Goal: Information Seeking & Learning: Learn about a topic

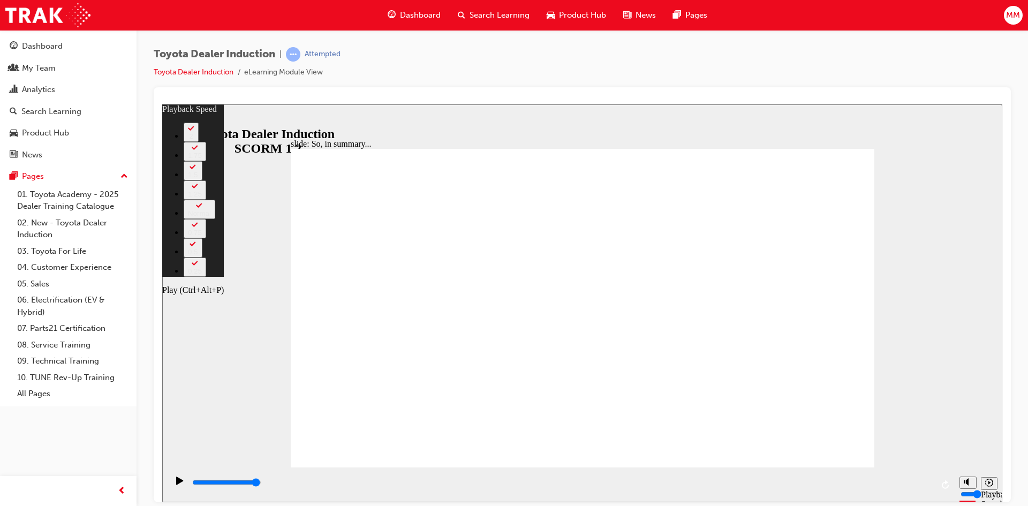
click at [172, 481] on div "Play (Ctrl+Alt+P)" at bounding box center [180, 485] width 18 height 18
type input "128"
type input "6500"
click at [171, 485] on div "Play (Ctrl+Alt+P)" at bounding box center [180, 485] width 18 height 18
type input "128"
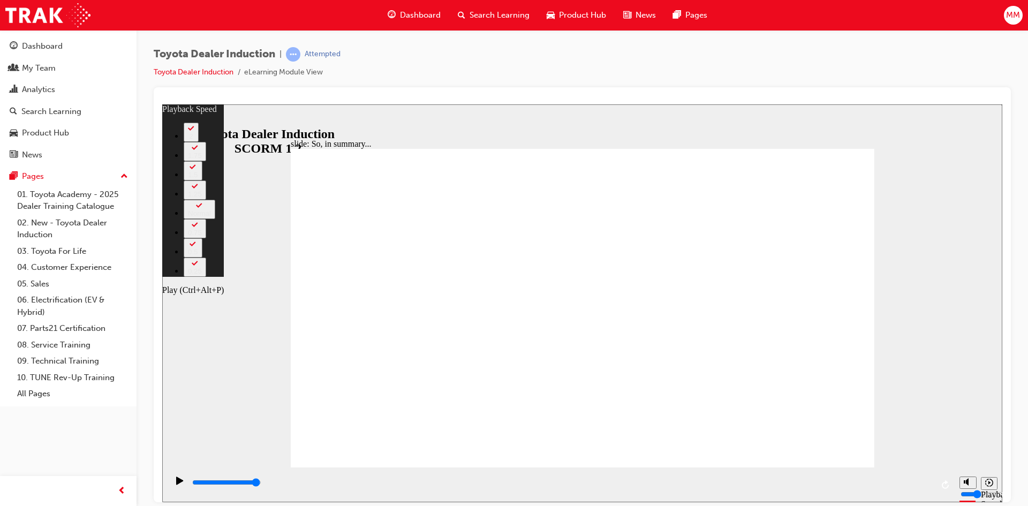
type input "6500"
click at [176, 481] on icon "Play (Ctrl+Alt+P)" at bounding box center [179, 480] width 7 height 8
type input "128"
type input "6500"
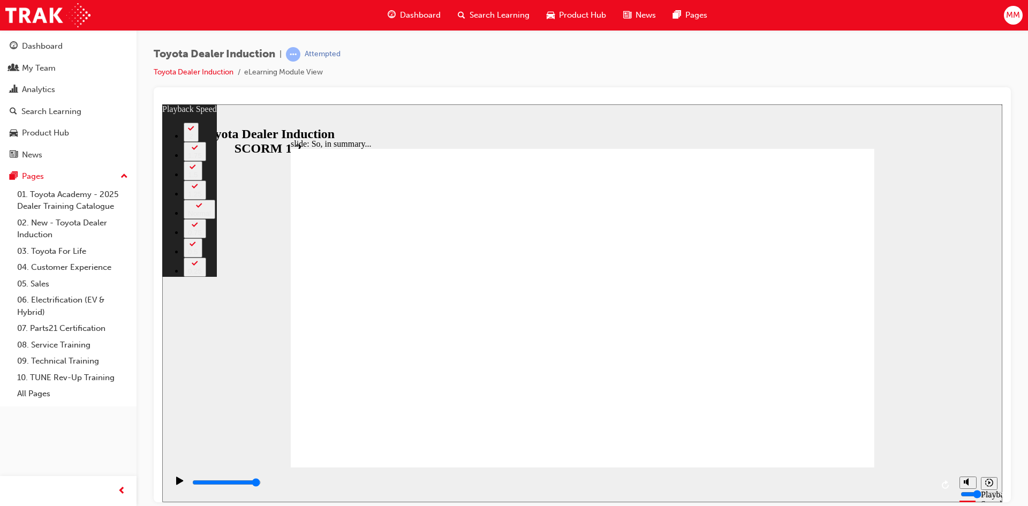
type input "128"
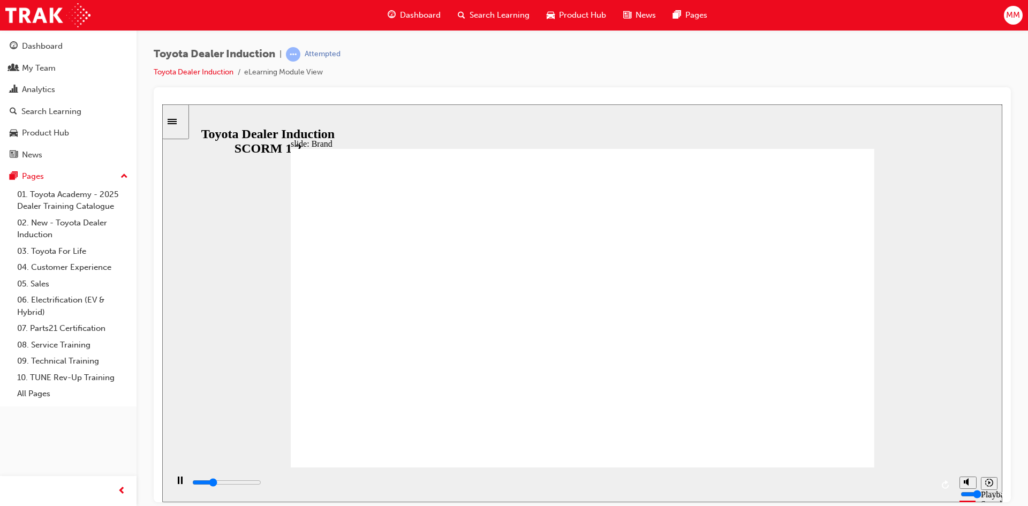
type input "7000"
type input "3"
type input "7000"
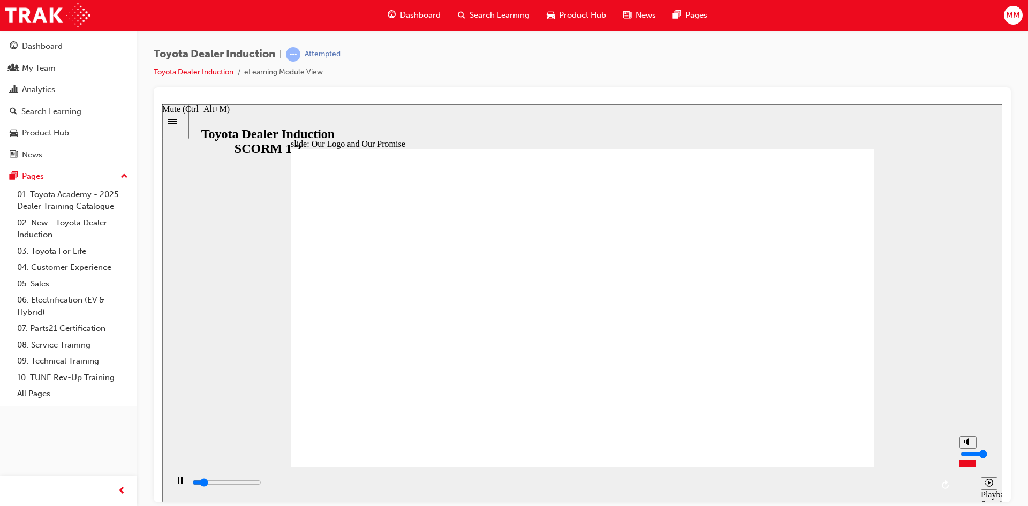
type input "4"
type input "7100"
type input "5"
type input "7100"
type input "6"
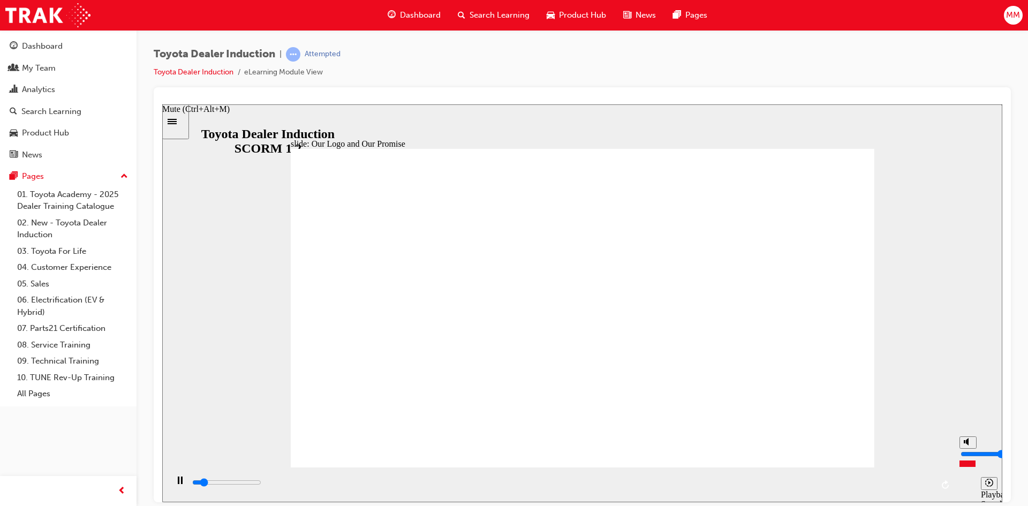
type input "7200"
type input "7"
type input "7600"
type input "8"
type input "7600"
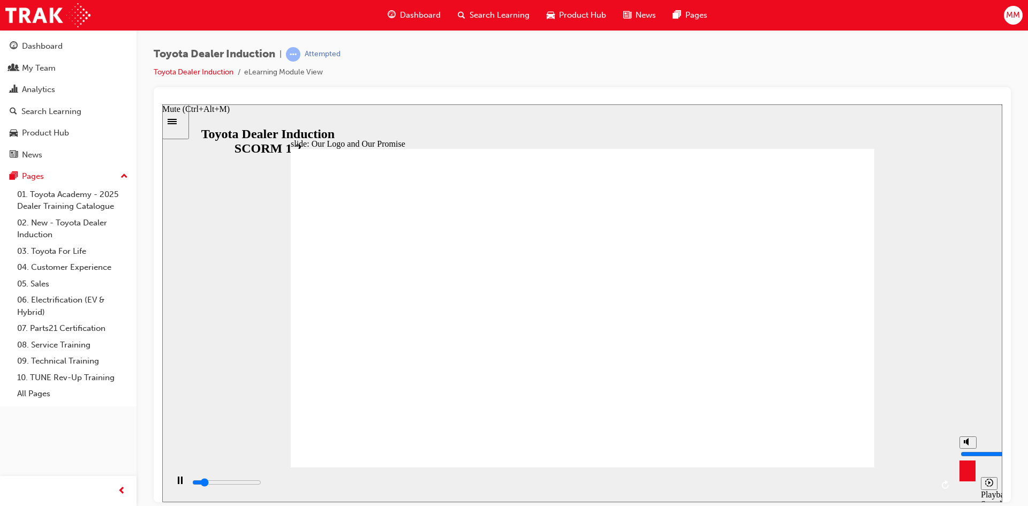
type input "9"
type input "7700"
type input "10"
type input "8200"
drag, startPoint x: 964, startPoint y: 460, endPoint x: 959, endPoint y: 421, distance: 38.9
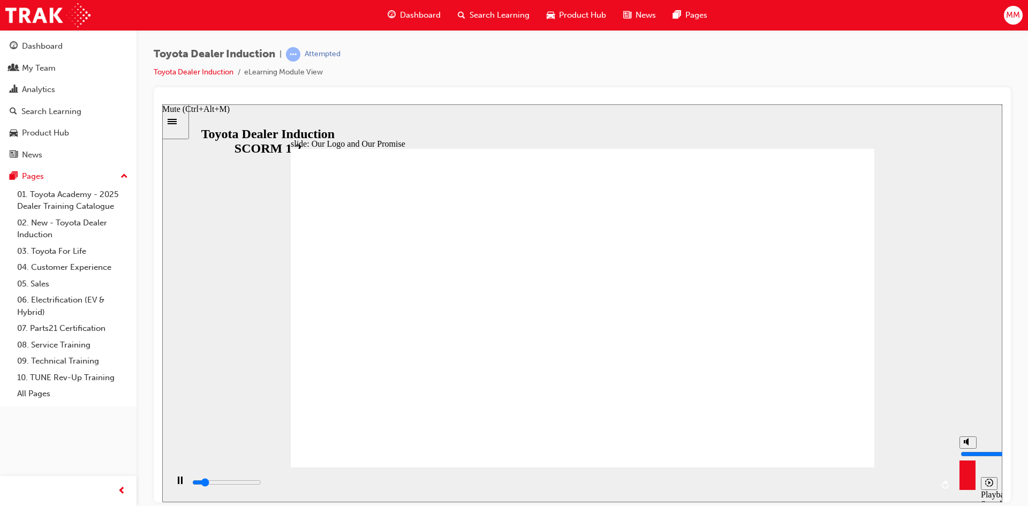
type input "10"
click at [962, 449] on input "volume" at bounding box center [995, 453] width 69 height 9
drag, startPoint x: 791, startPoint y: 440, endPoint x: 806, endPoint y: 434, distance: 15.8
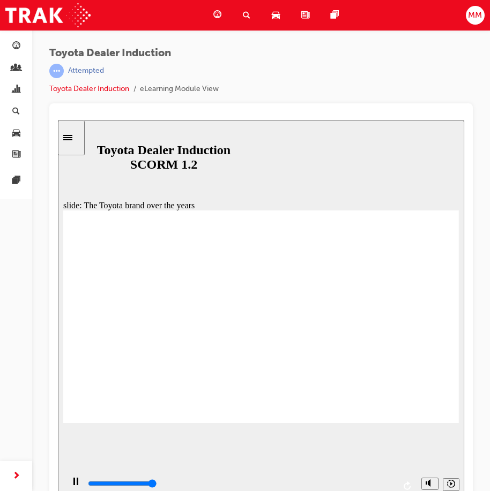
type input "8400"
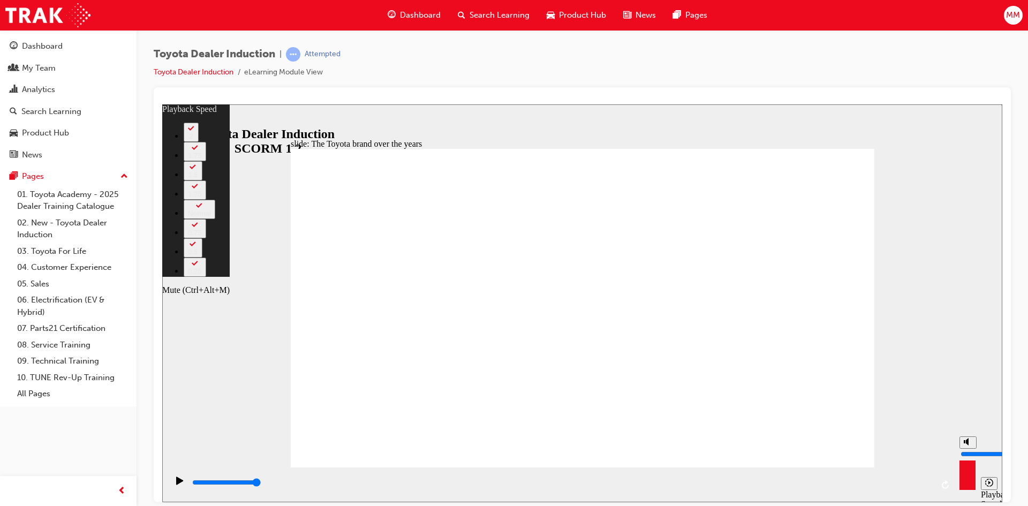
type input "52"
type input "0"
type input "52"
type input "0"
type input "52"
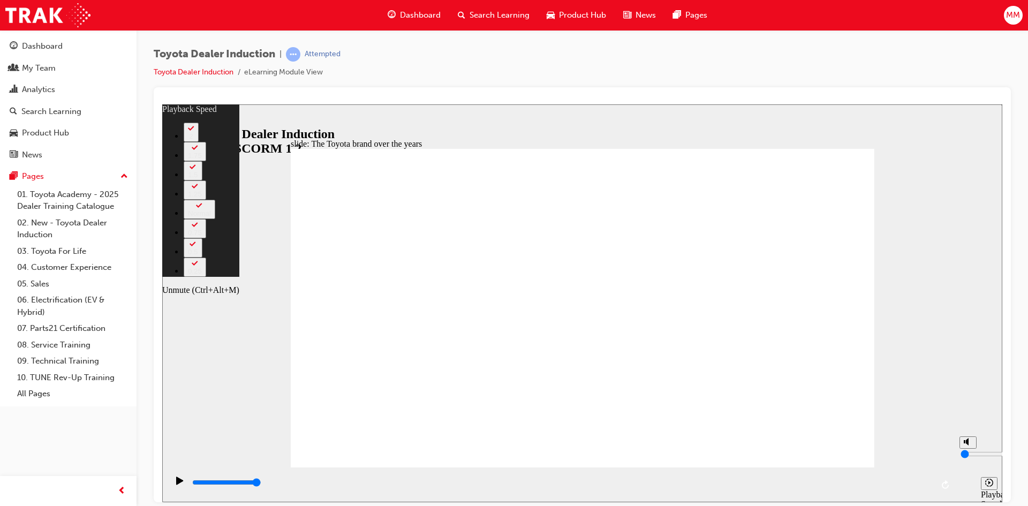
type input "0"
click at [965, 458] on input "volume" at bounding box center [995, 453] width 69 height 9
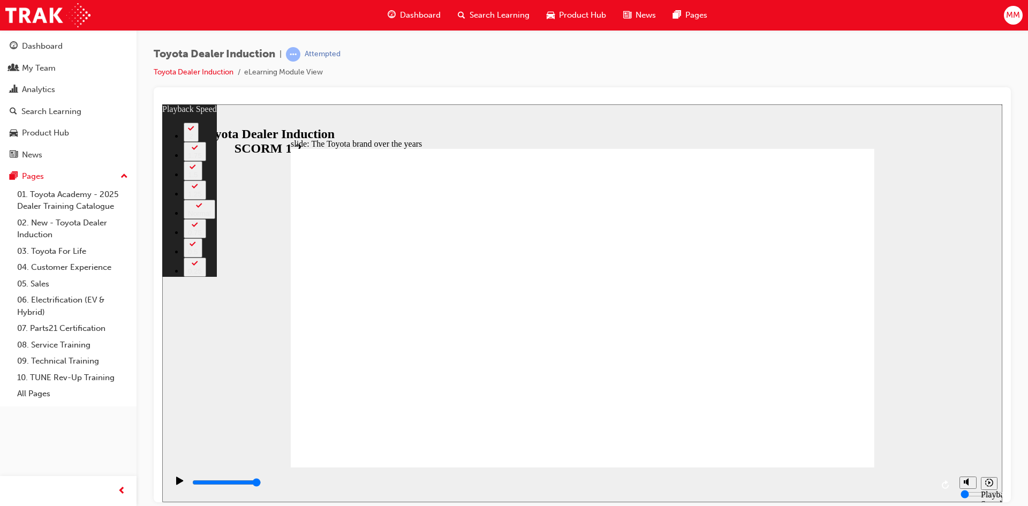
type input "165"
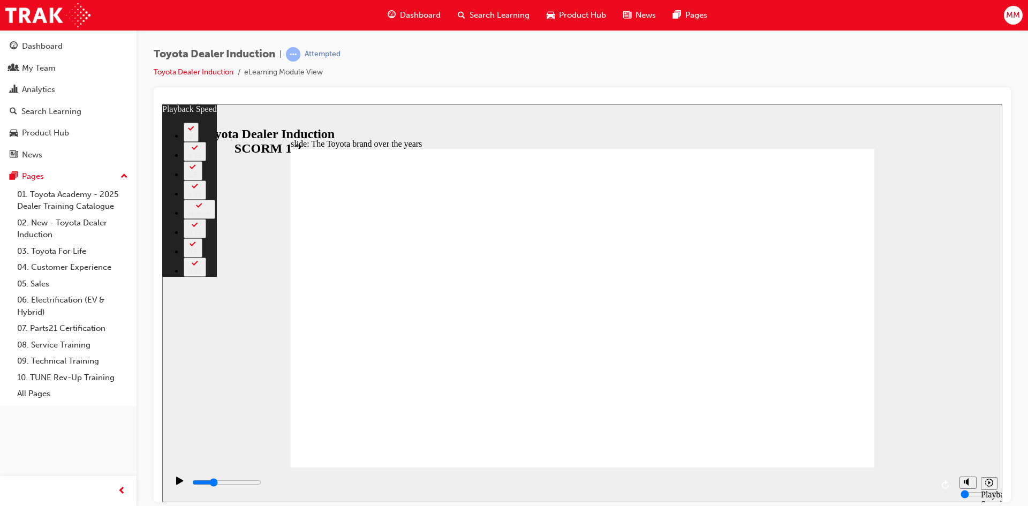
type input "8400"
type input "165"
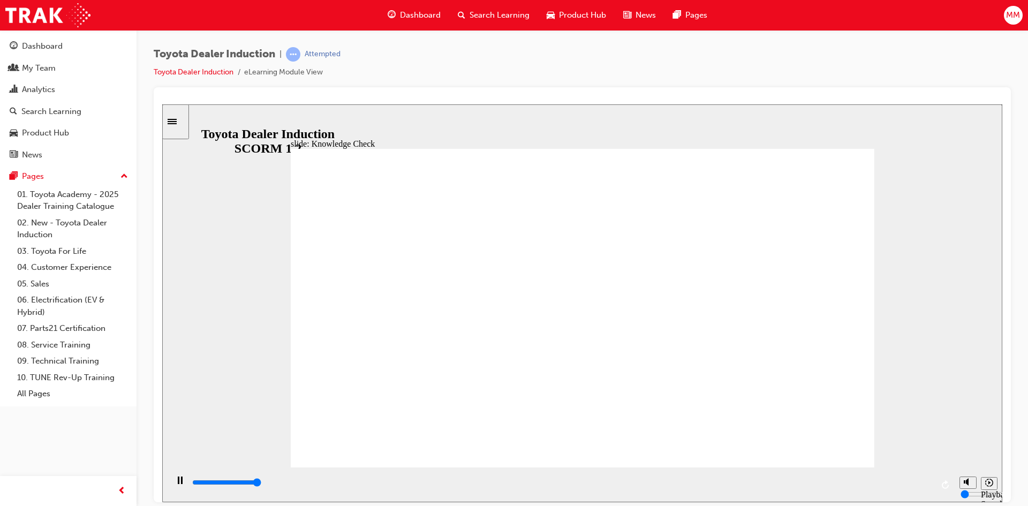
type input "5000"
radio input "true"
type input "2400"
type input "6"
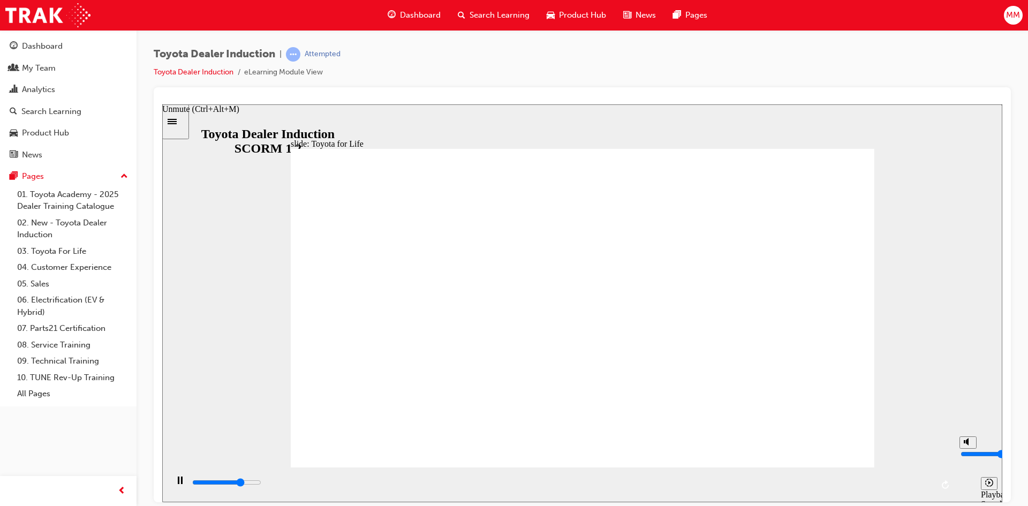
type input "2400"
type input "7"
type input "2400"
type input "8"
type input "2500"
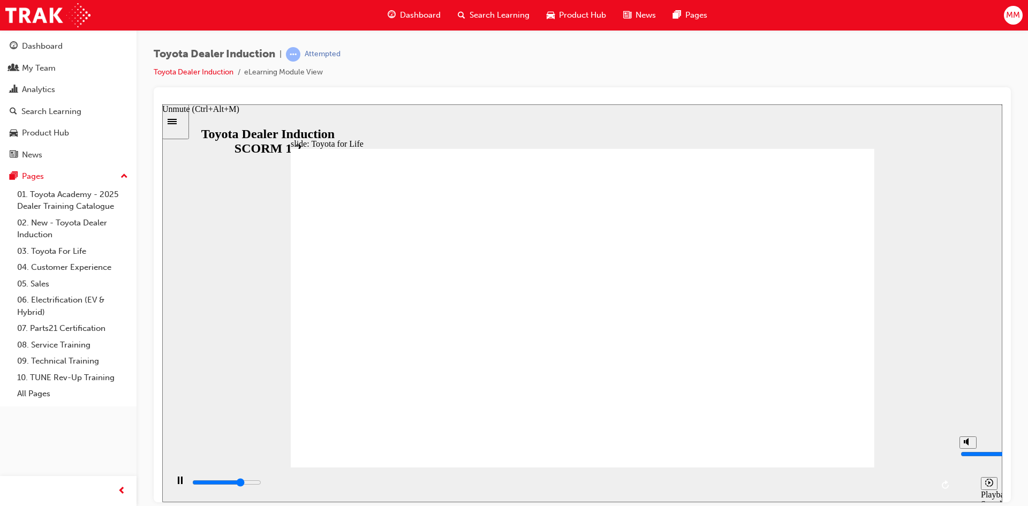
type input "10"
type input "2700"
drag, startPoint x: 966, startPoint y: 450, endPoint x: 966, endPoint y: 412, distance: 38.0
type input "10"
click at [966, 449] on input "volume" at bounding box center [995, 453] width 69 height 9
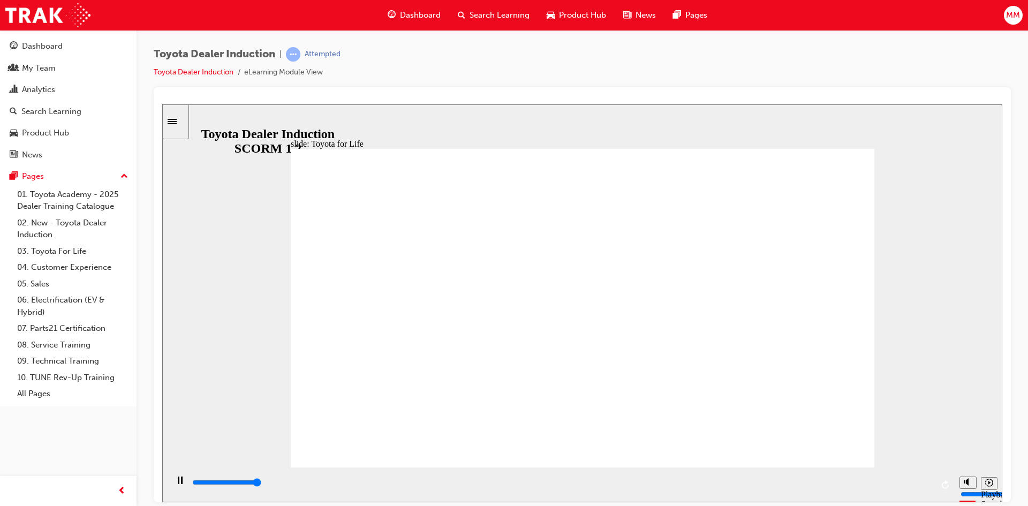
drag, startPoint x: 796, startPoint y: 165, endPoint x: 801, endPoint y: 170, distance: 7.2
drag, startPoint x: 851, startPoint y: 448, endPoint x: 841, endPoint y: 435, distance: 16.5
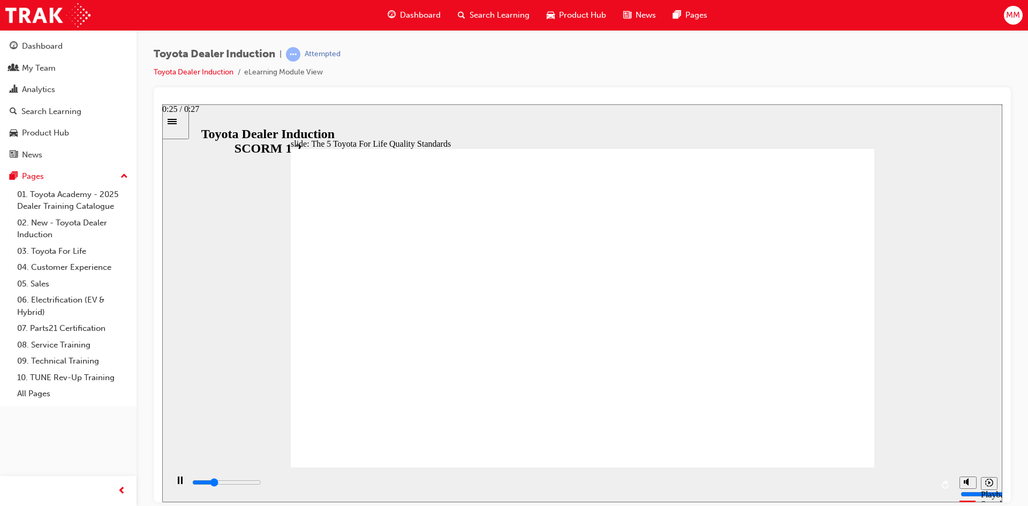
click at [897, 487] on div "playback controls" at bounding box center [562, 483] width 742 height 12
click at [922, 485] on div "playback controls" at bounding box center [562, 483] width 742 height 12
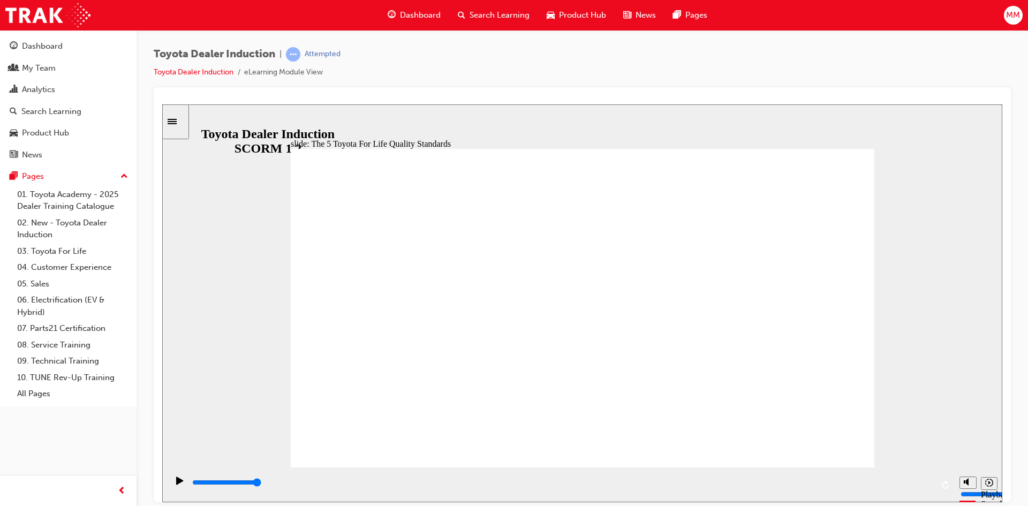
click at [261, 484] on input "slide progress" at bounding box center [226, 482] width 69 height 9
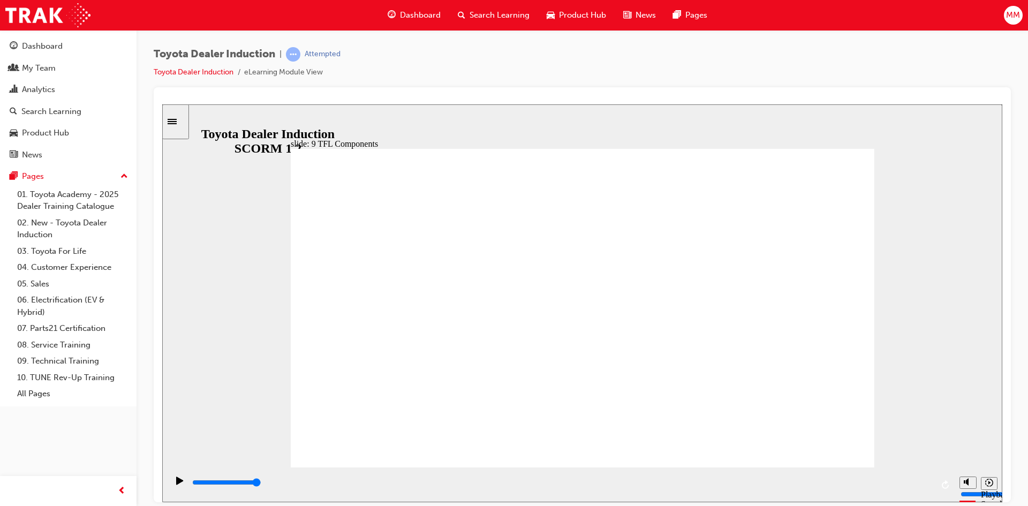
drag, startPoint x: 804, startPoint y: 378, endPoint x: 851, endPoint y: 310, distance: 82.9
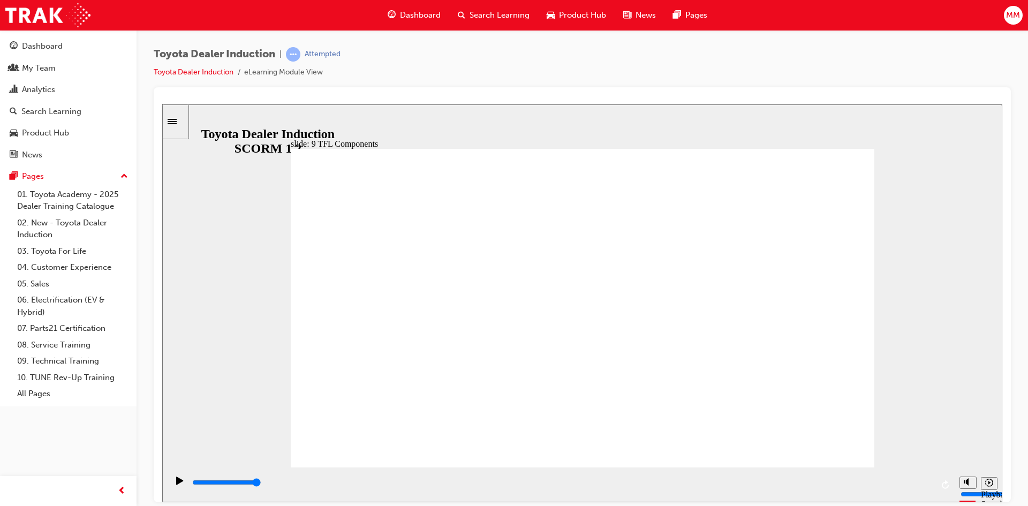
drag, startPoint x: 430, startPoint y: 418, endPoint x: 438, endPoint y: 417, distance: 8.1
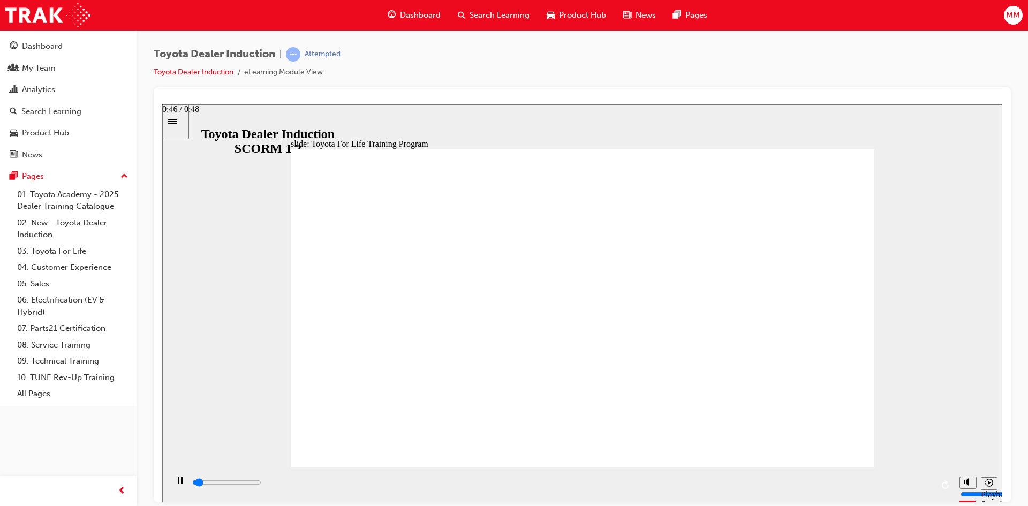
click at [261, 484] on input "slide progress" at bounding box center [226, 482] width 69 height 9
click at [261, 483] on input "slide progress" at bounding box center [226, 482] width 69 height 9
click at [261, 484] on input "slide progress" at bounding box center [226, 482] width 69 height 9
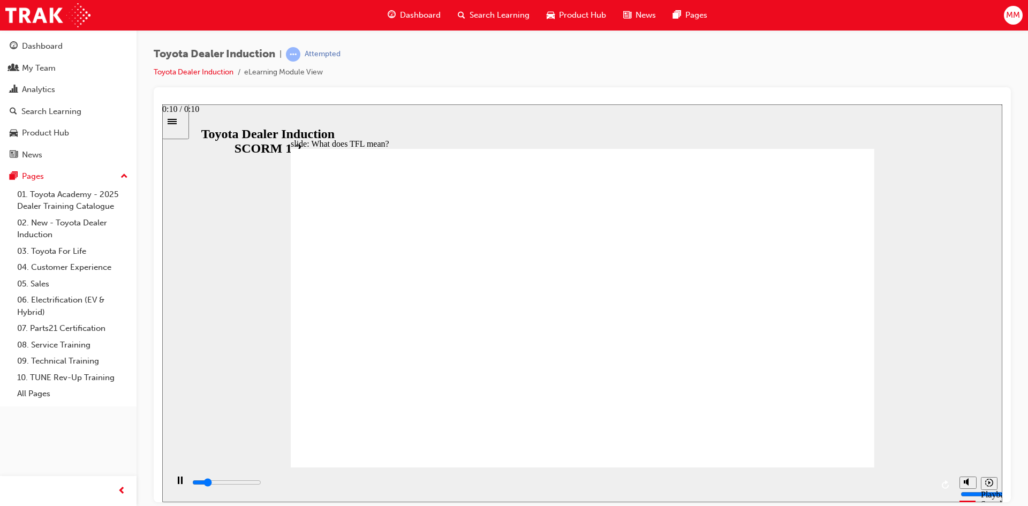
type input "10800"
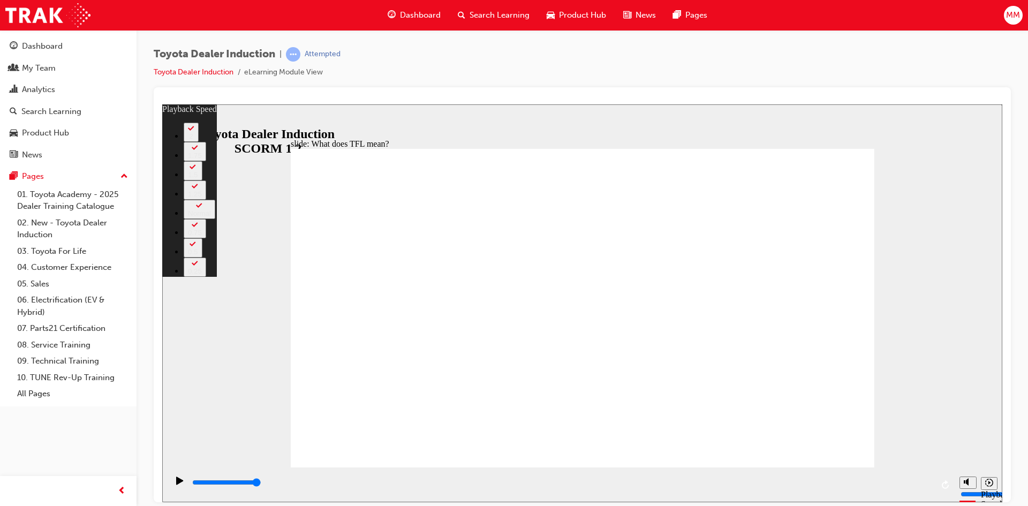
type input "139"
drag, startPoint x: 831, startPoint y: 450, endPoint x: 828, endPoint y: 443, distance: 7.7
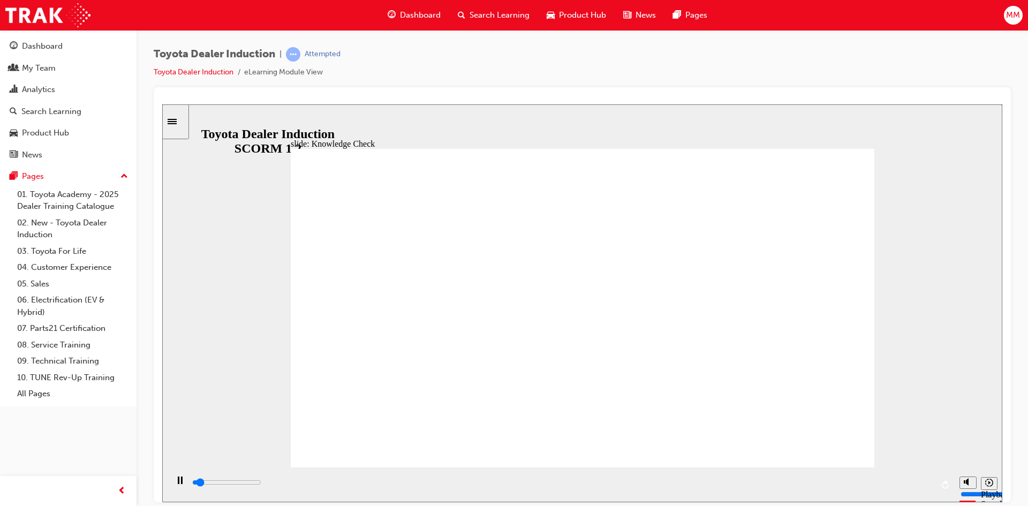
type input "5000"
radio input "true"
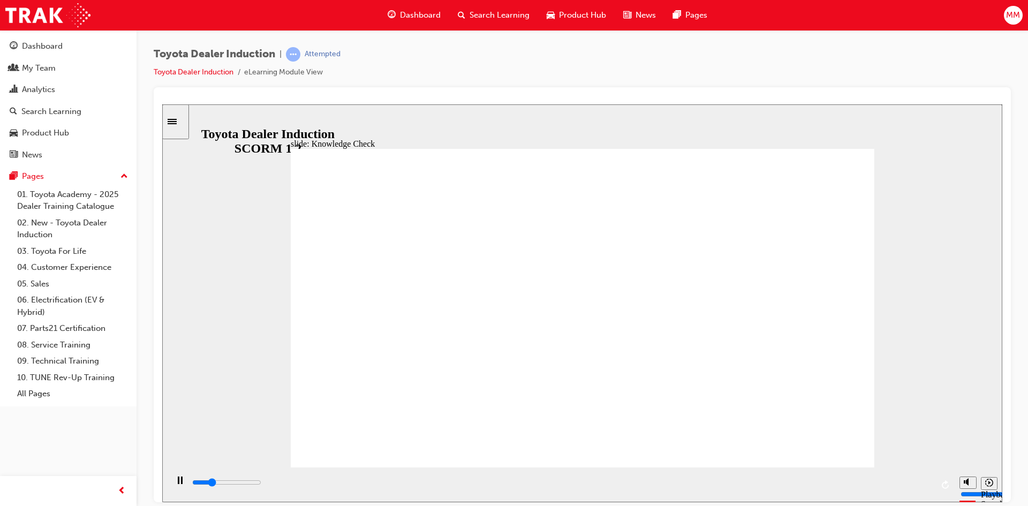
type input "1300"
radio input "true"
click at [922, 482] on div "playback controls" at bounding box center [562, 483] width 742 height 12
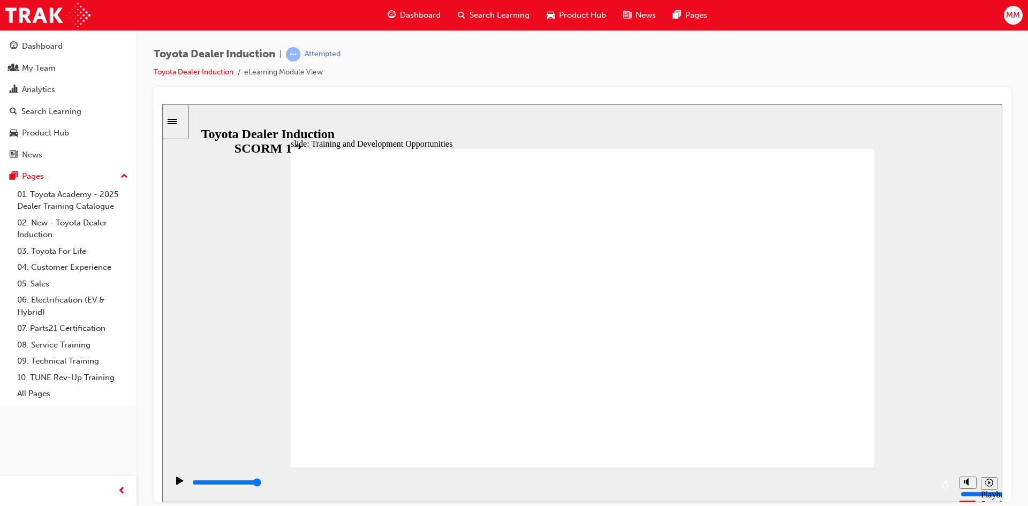
drag, startPoint x: 353, startPoint y: 172, endPoint x: 633, endPoint y: 366, distance: 339.9
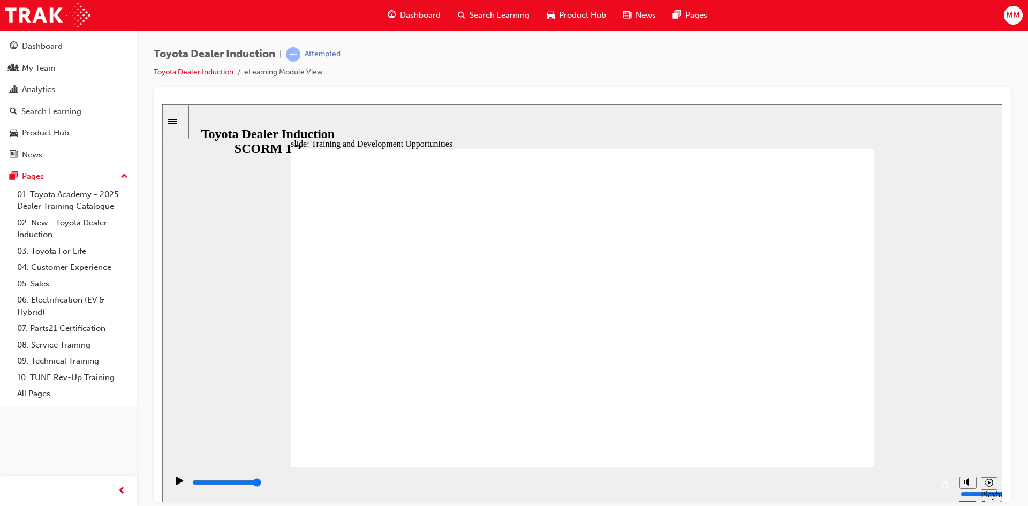
click at [261, 484] on input "slide progress" at bounding box center [226, 482] width 69 height 9
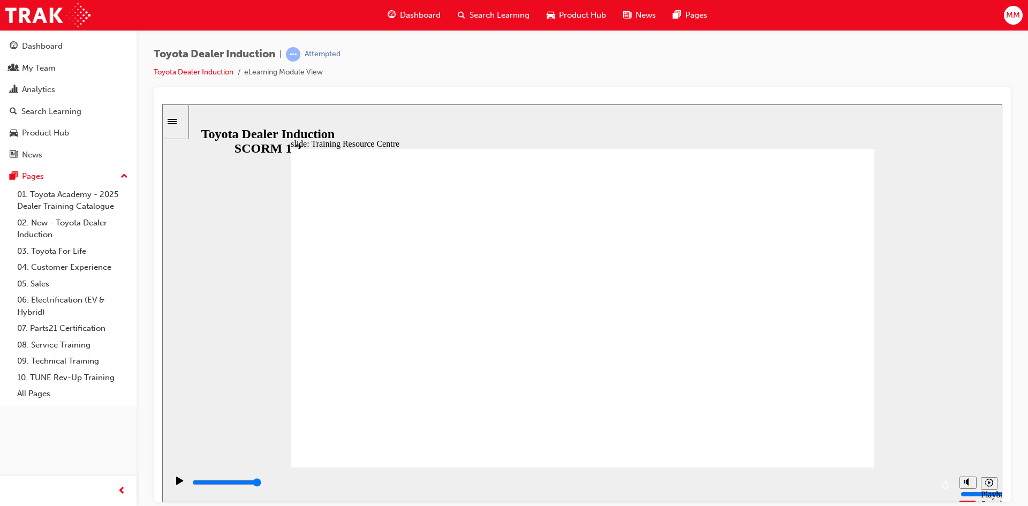
type input "4600"
radio input "true"
type input "5000"
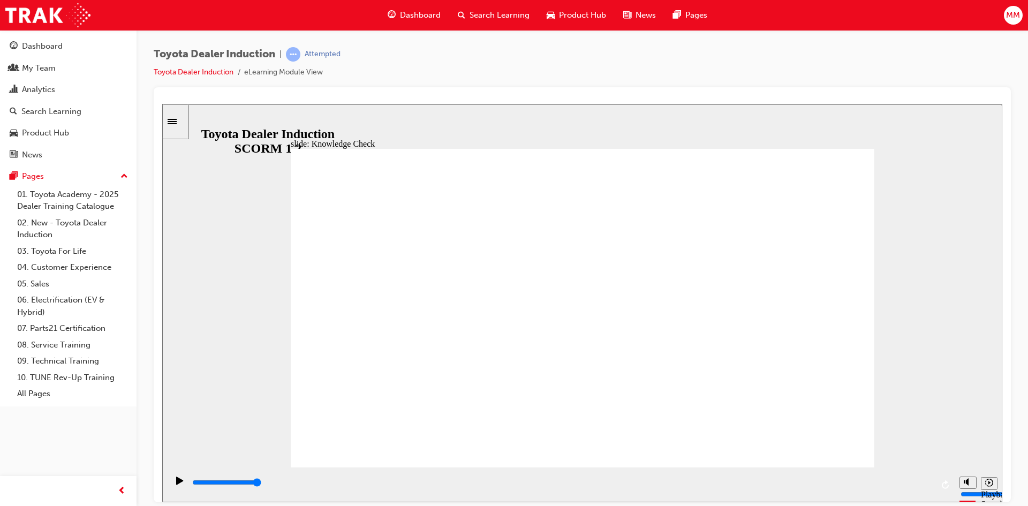
radio input "true"
click at [829, 478] on div "playback controls" at bounding box center [562, 485] width 742 height 16
click at [261, 485] on input "slide progress" at bounding box center [226, 482] width 69 height 9
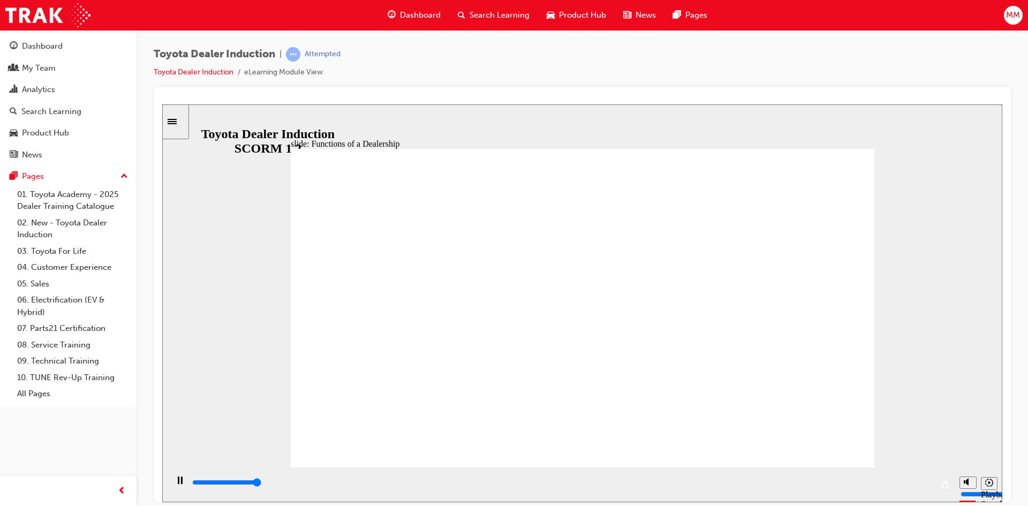
drag, startPoint x: 506, startPoint y: 332, endPoint x: 618, endPoint y: 334, distance: 112.0
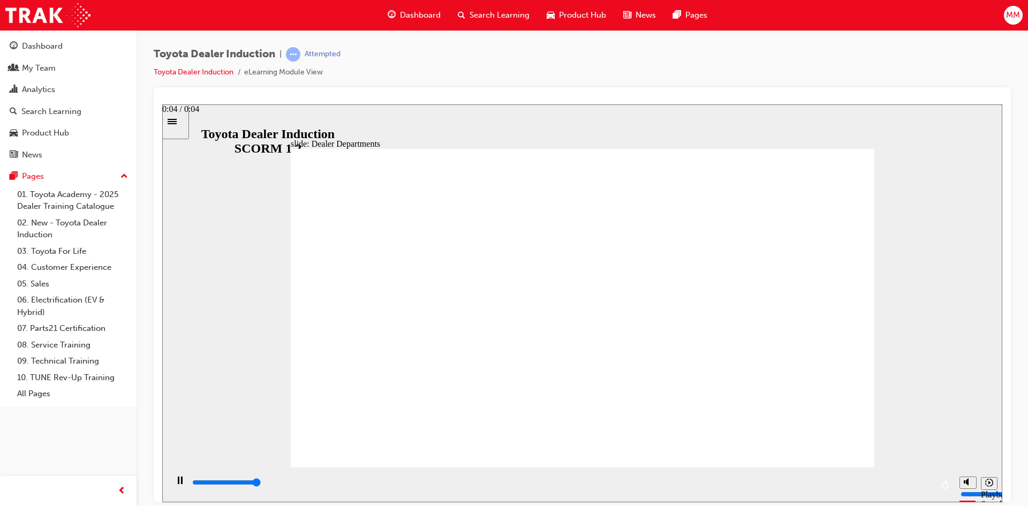
click at [261, 485] on input "slide progress" at bounding box center [226, 482] width 69 height 9
drag, startPoint x: 424, startPoint y: 199, endPoint x: 472, endPoint y: 205, distance: 48.0
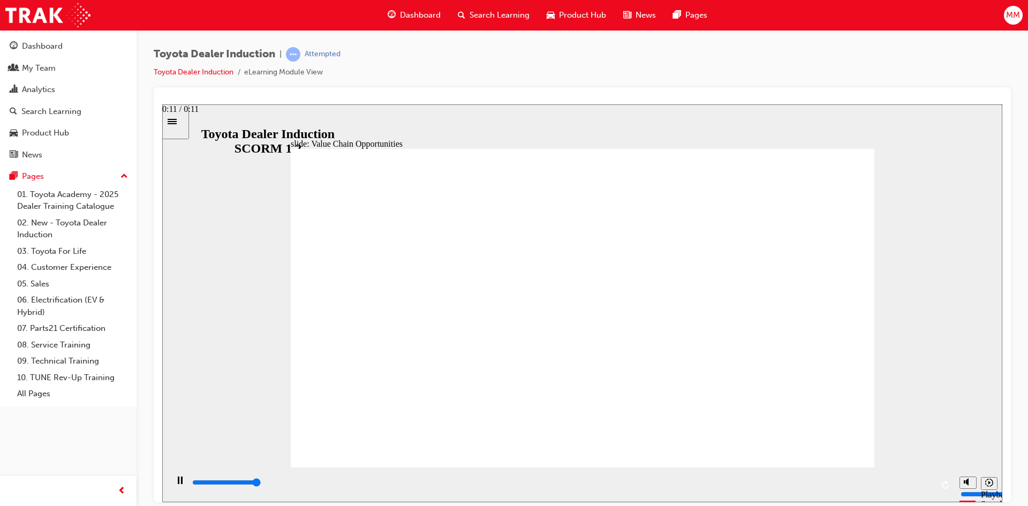
click at [261, 483] on input "slide progress" at bounding box center [226, 482] width 69 height 9
type input "11300"
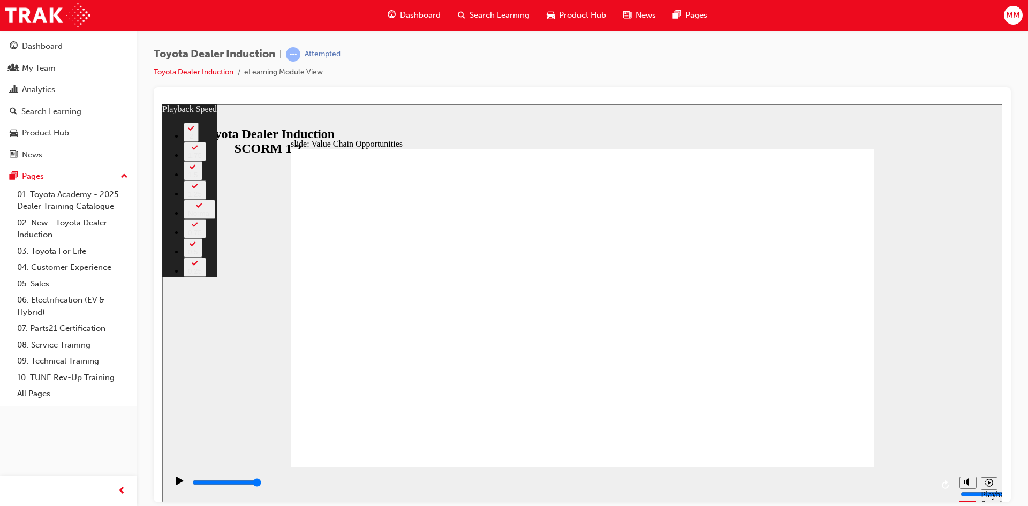
type input "64"
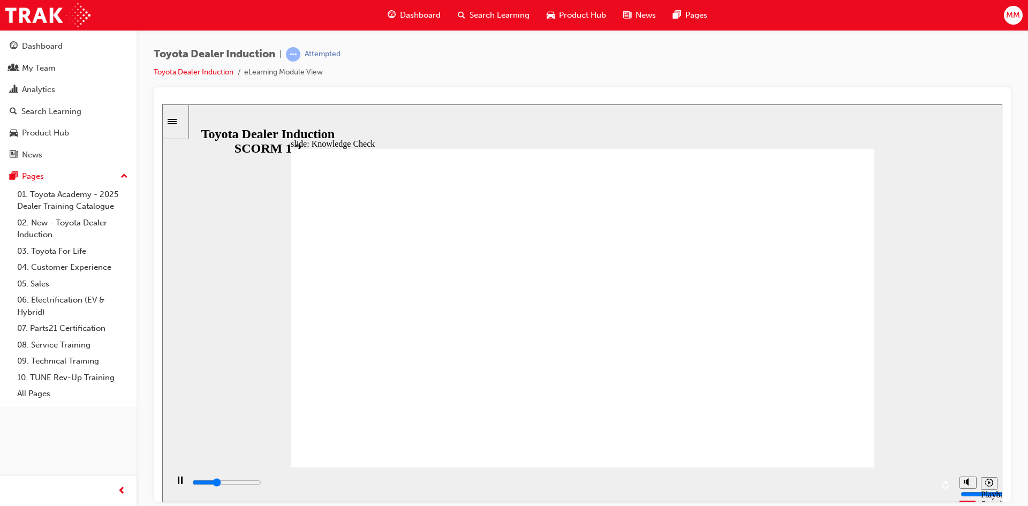
drag, startPoint x: 821, startPoint y: 160, endPoint x: 746, endPoint y: 393, distance: 245.1
type input "5000"
radio input "true"
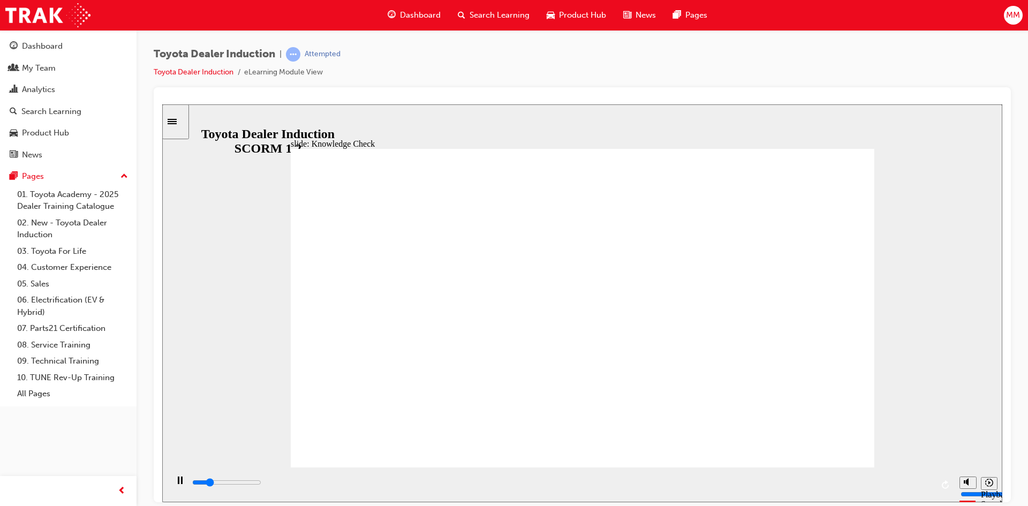
type input "700"
radio input "true"
type input "5000"
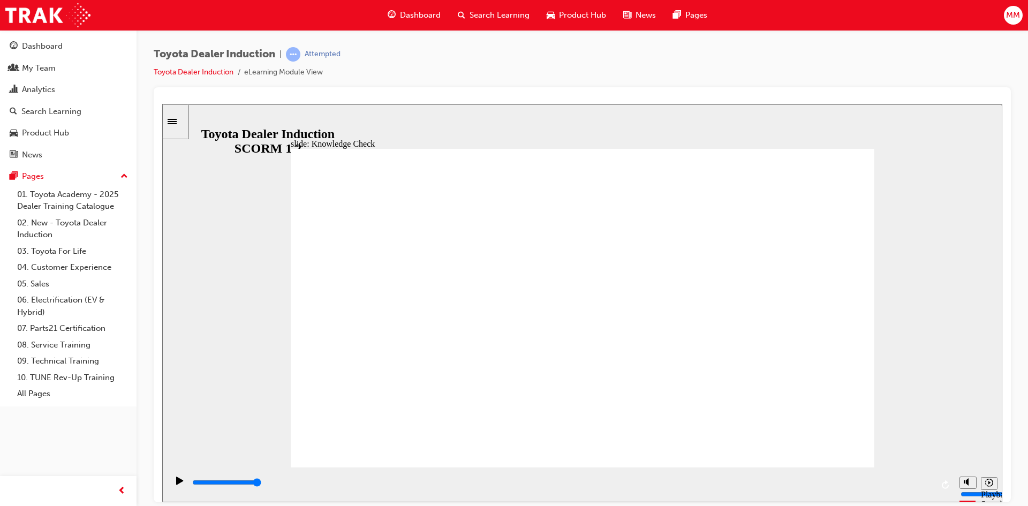
radio input "true"
click at [919, 487] on div "playback controls" at bounding box center [562, 483] width 742 height 12
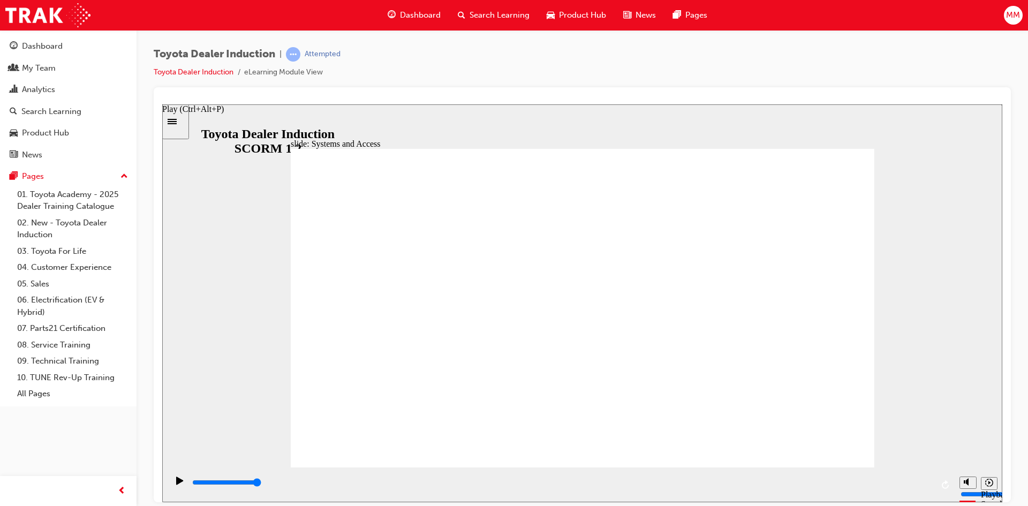
click at [171, 488] on div "Play (Ctrl+Alt+P)" at bounding box center [180, 485] width 18 height 18
click at [902, 482] on div "playback controls" at bounding box center [562, 483] width 742 height 12
click at [261, 484] on input "slide progress" at bounding box center [226, 482] width 69 height 9
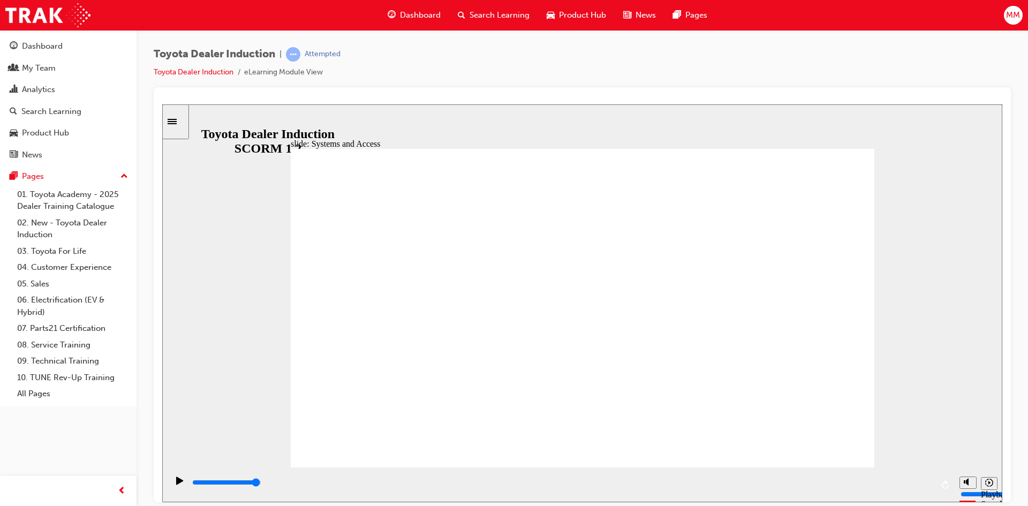
drag, startPoint x: 554, startPoint y: 344, endPoint x: 563, endPoint y: 346, distance: 8.7
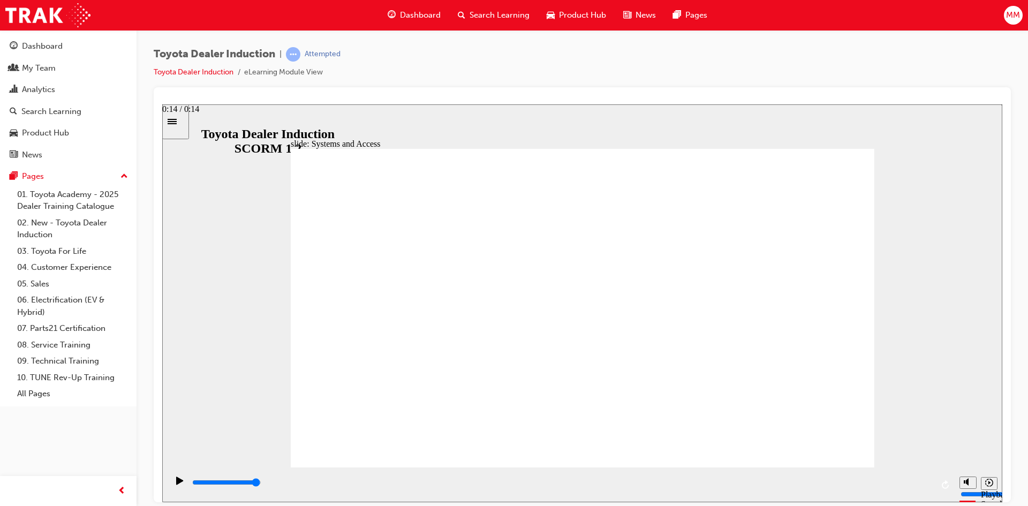
click at [261, 485] on input "slide progress" at bounding box center [226, 482] width 69 height 9
drag, startPoint x: 929, startPoint y: 487, endPoint x: 960, endPoint y: 498, distance: 32.2
click at [942, 490] on div "playback controls" at bounding box center [561, 484] width 787 height 35
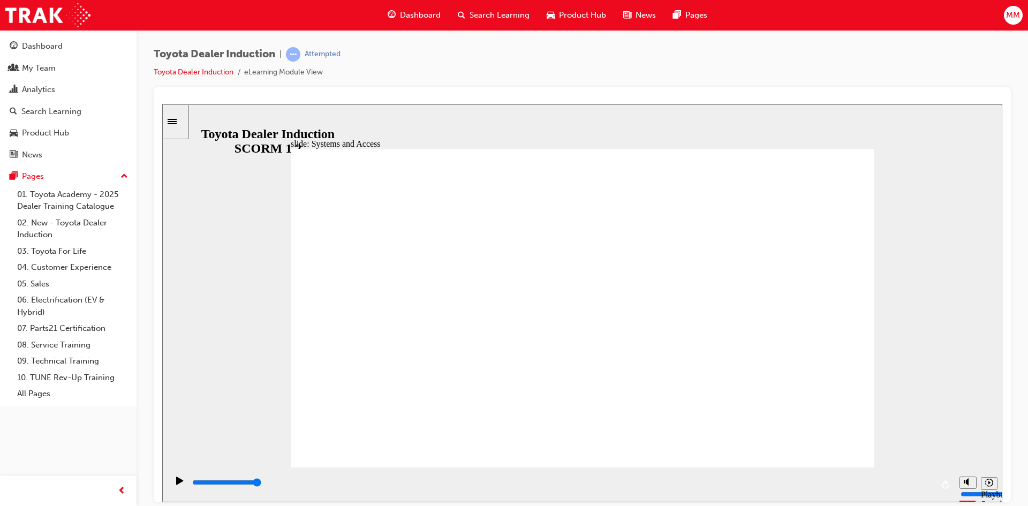
click at [930, 488] on div "playback controls" at bounding box center [562, 483] width 742 height 12
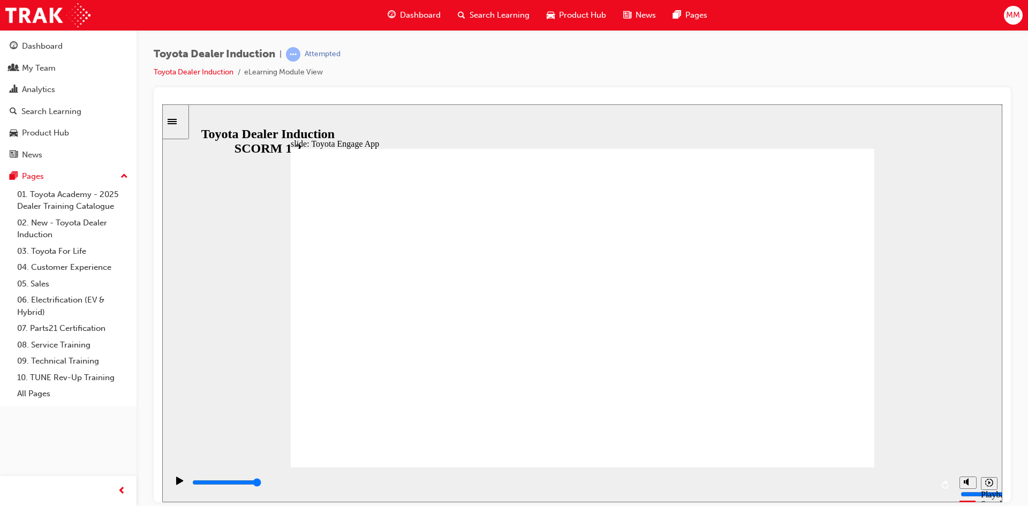
click at [927, 481] on div "playback controls" at bounding box center [562, 483] width 742 height 12
type input "800"
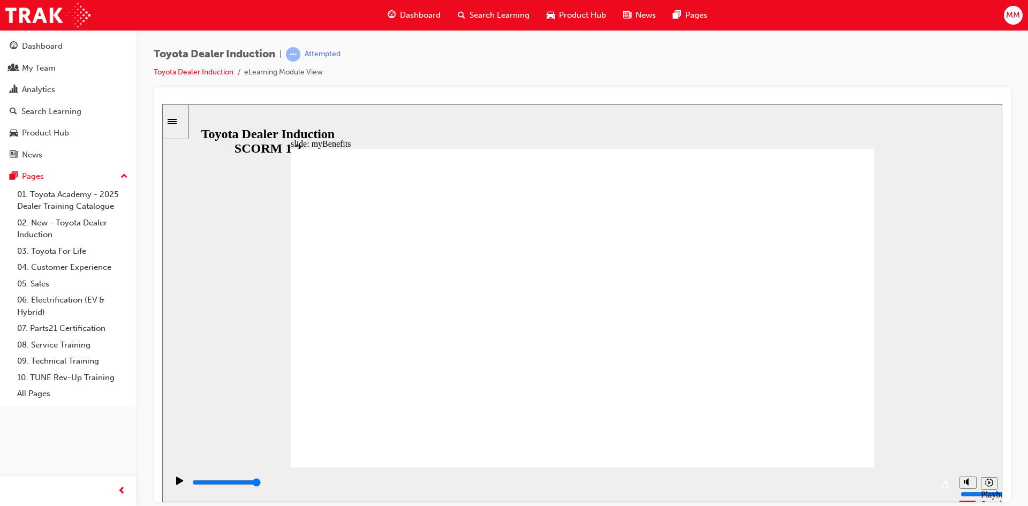
click at [918, 479] on div "playback controls" at bounding box center [562, 483] width 742 height 12
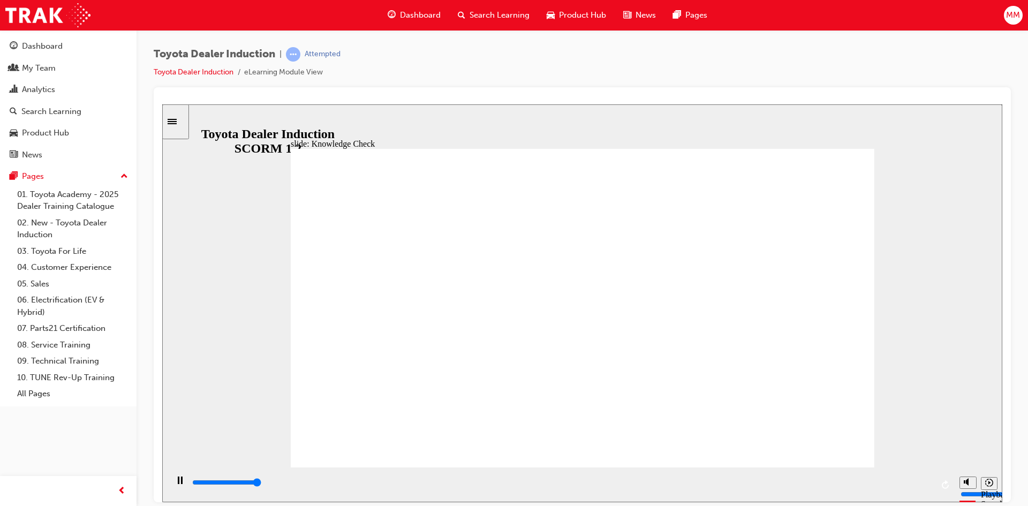
type input "5000"
type input "t"
type input "to"
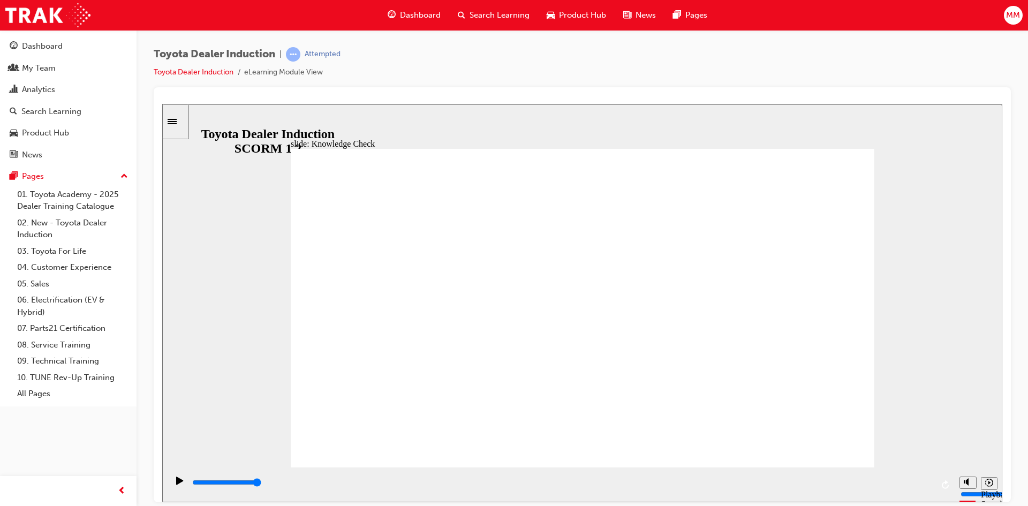
type input "tot"
type input "toto"
type input "totoy"
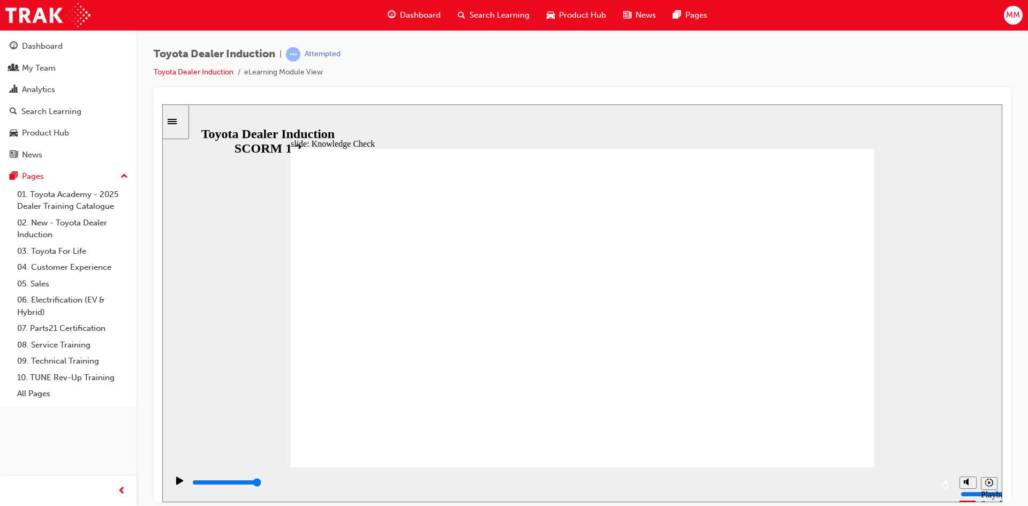
type input "totoy"
type input "toto"
type input "tot"
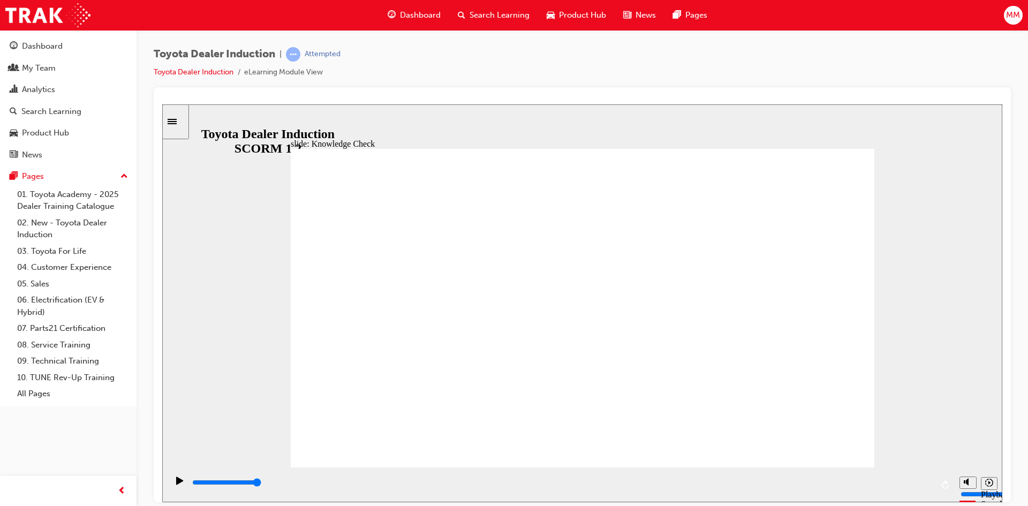
type input "to"
type input "toy"
type input "toyo"
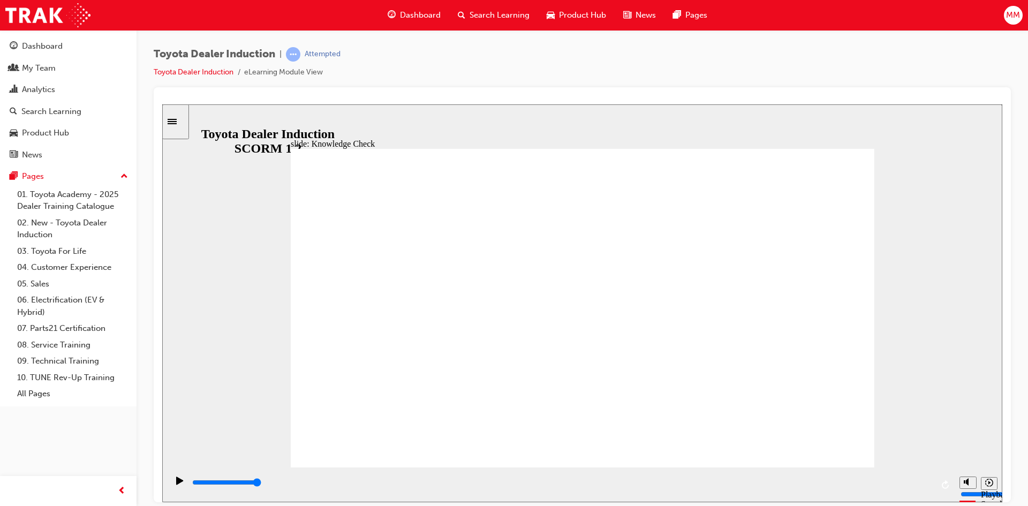
type input "toyo"
type input "toyot"
type input "toyota"
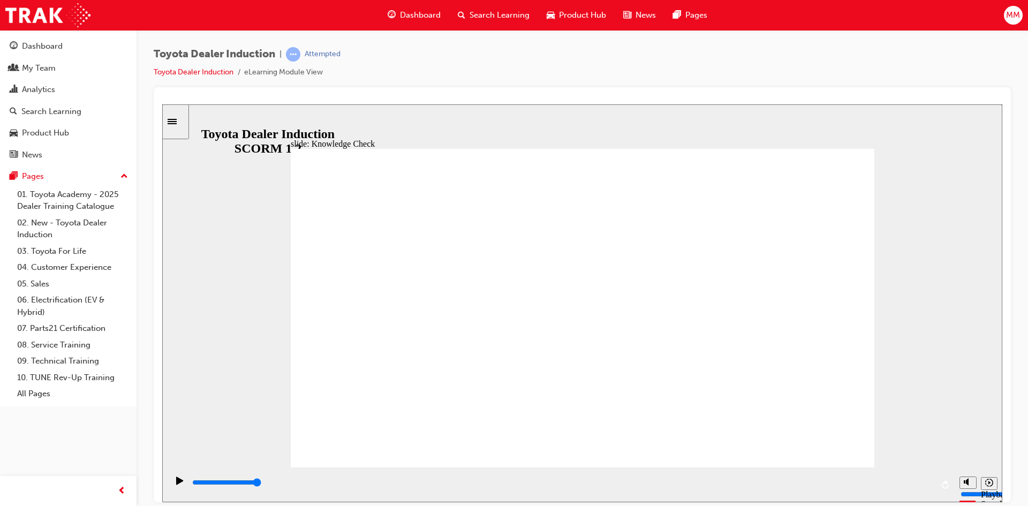
type input "toyota"
type input "toyota h"
type input "toyota hu"
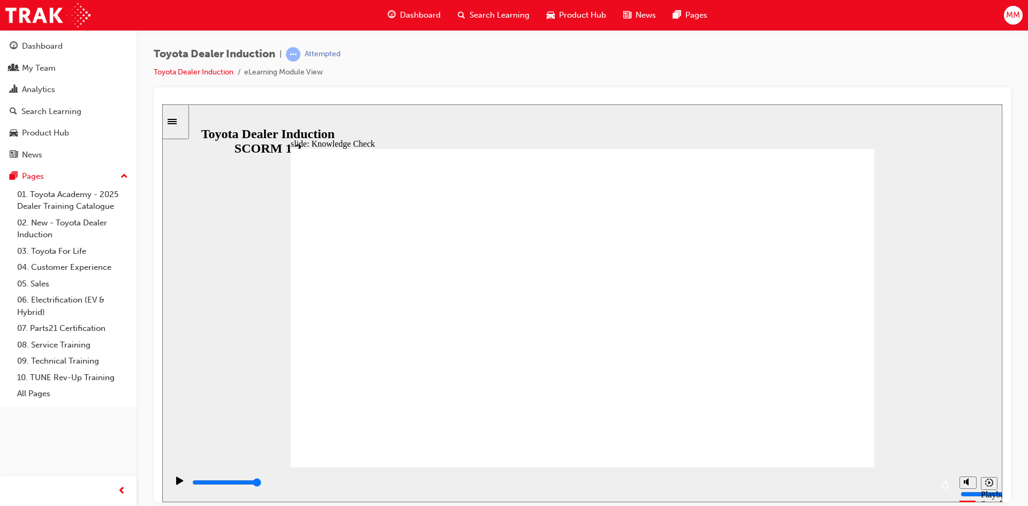
type input "toyota hu"
type input "toyota hub"
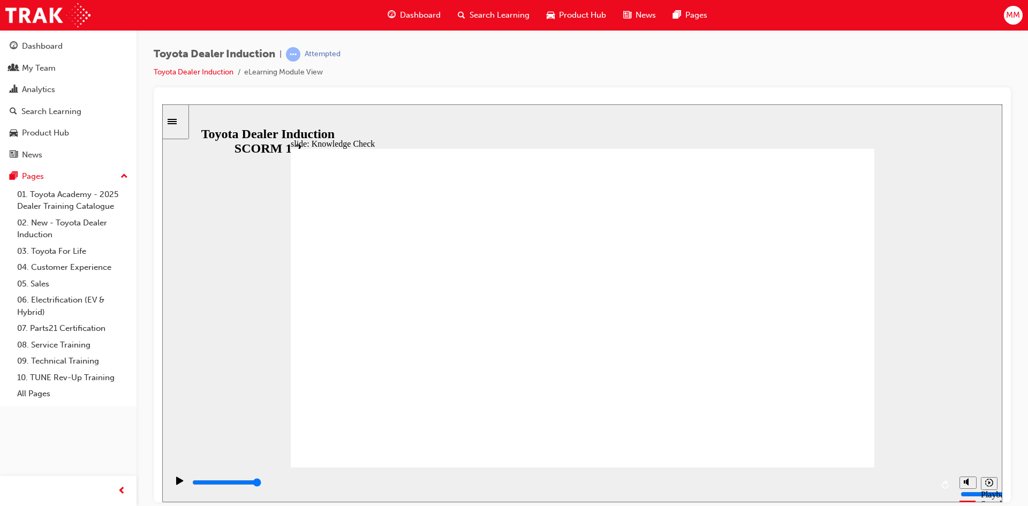
drag, startPoint x: 710, startPoint y: 329, endPoint x: 620, endPoint y: 327, distance: 89.5
drag, startPoint x: 613, startPoint y: 320, endPoint x: 726, endPoint y: 319, distance: 112.5
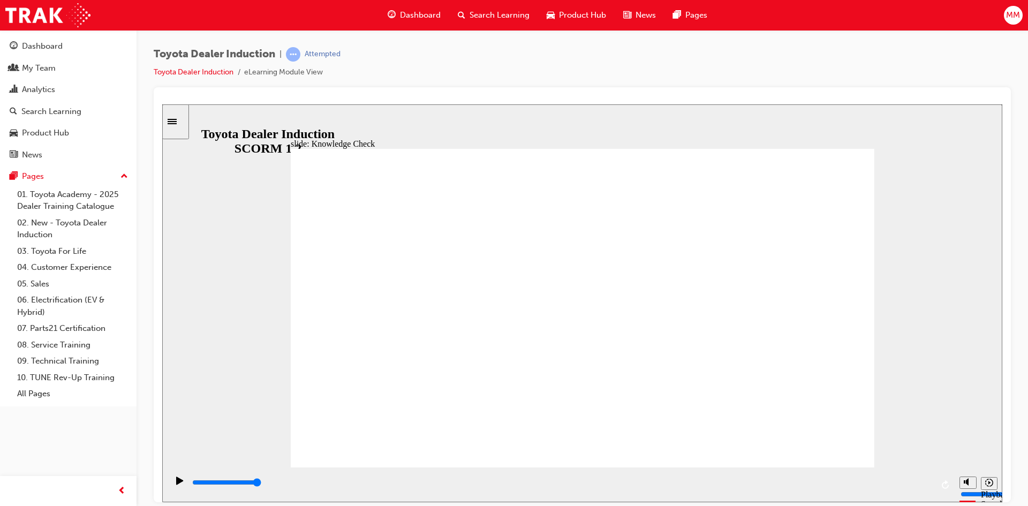
type input "toyota hub"
type input "800"
type input "toyota hub"
drag, startPoint x: 518, startPoint y: 324, endPoint x: 445, endPoint y: 312, distance: 74.8
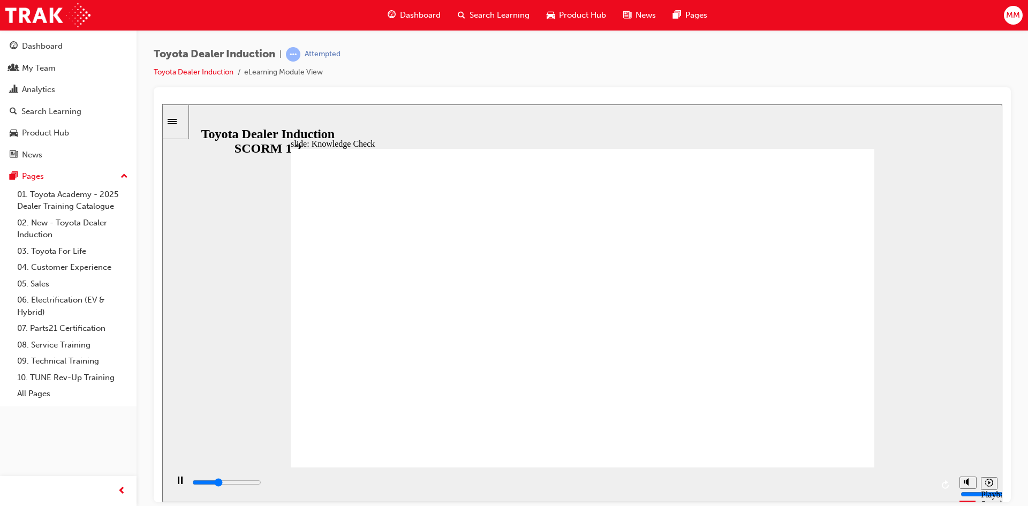
type input "2500"
type input "toyota h"
type input "2700"
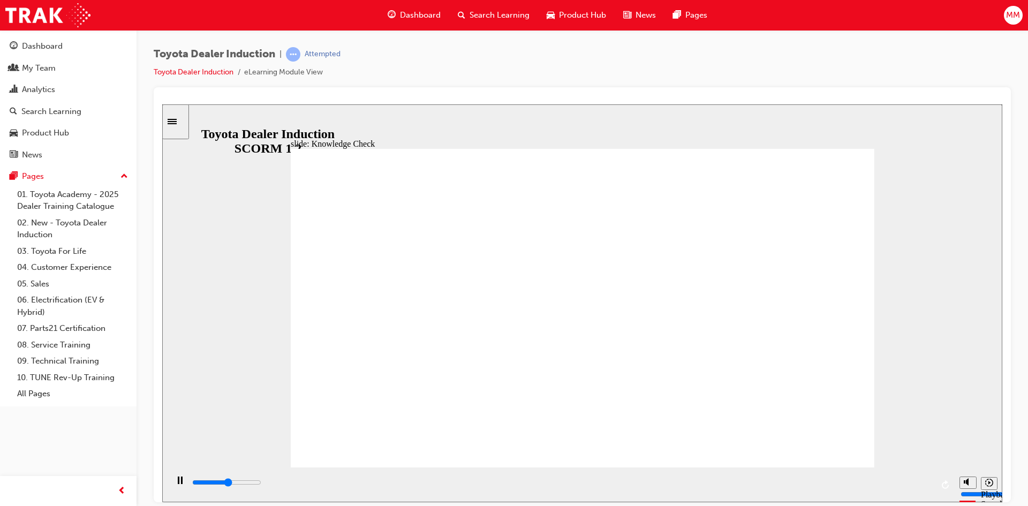
type input "toyota"
type input "2800"
type input "toyota e"
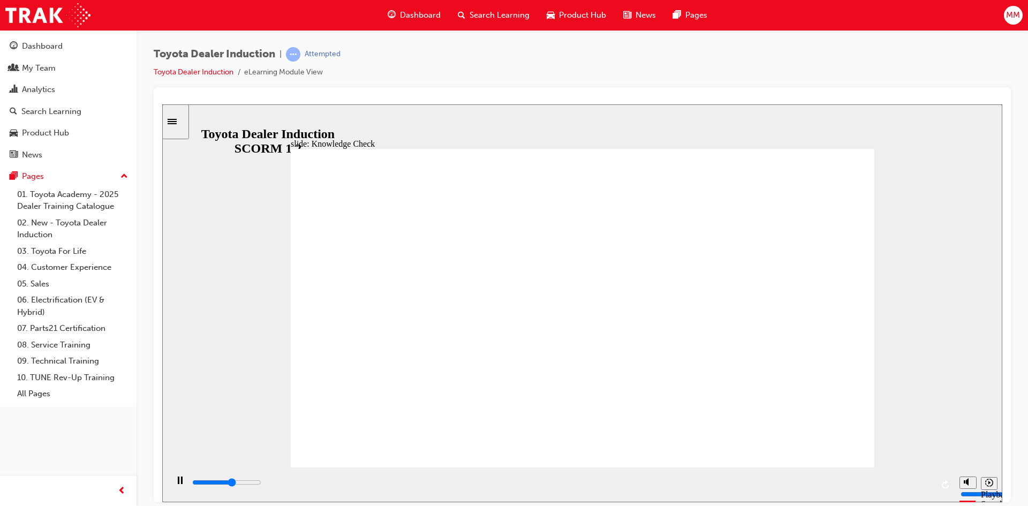
type input "2900"
type input "toyota en"
type input "3100"
type input "toyota eng"
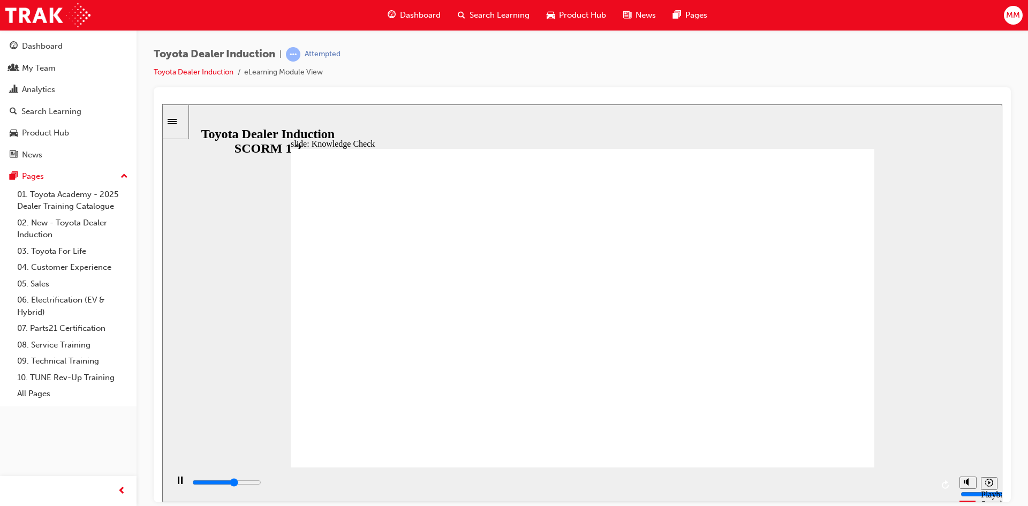
type input "toyota eng"
type input "3700"
type input "toyota enga"
type input "3900"
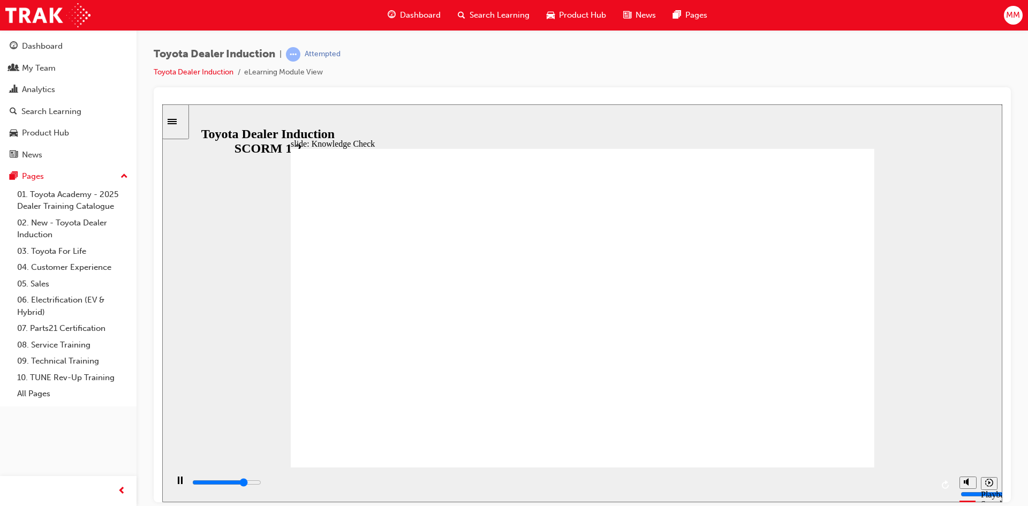
type input "toyota engag"
type input "3900"
type input "toyota engage"
type input "4000"
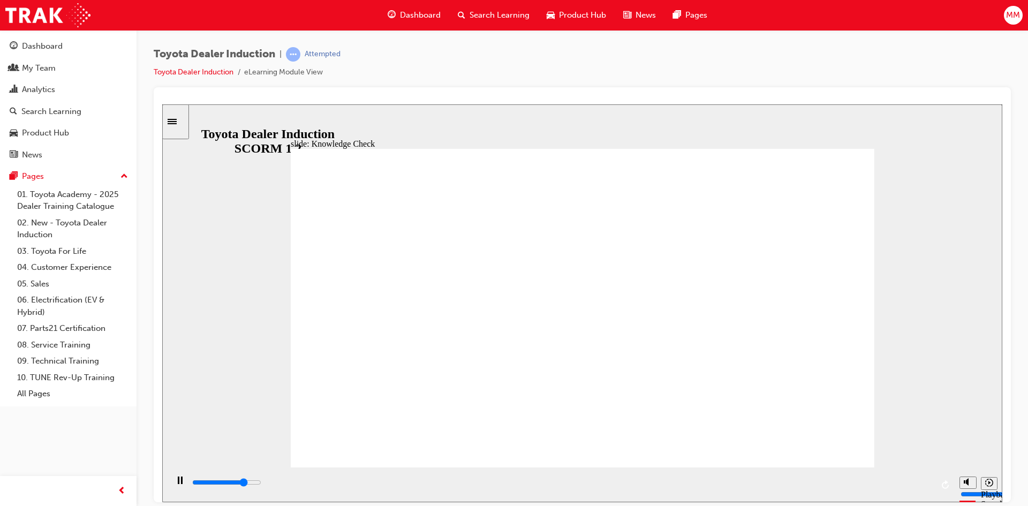
type input "toyota engage"
type input "4200"
type input "toyota engage"
type input "4500"
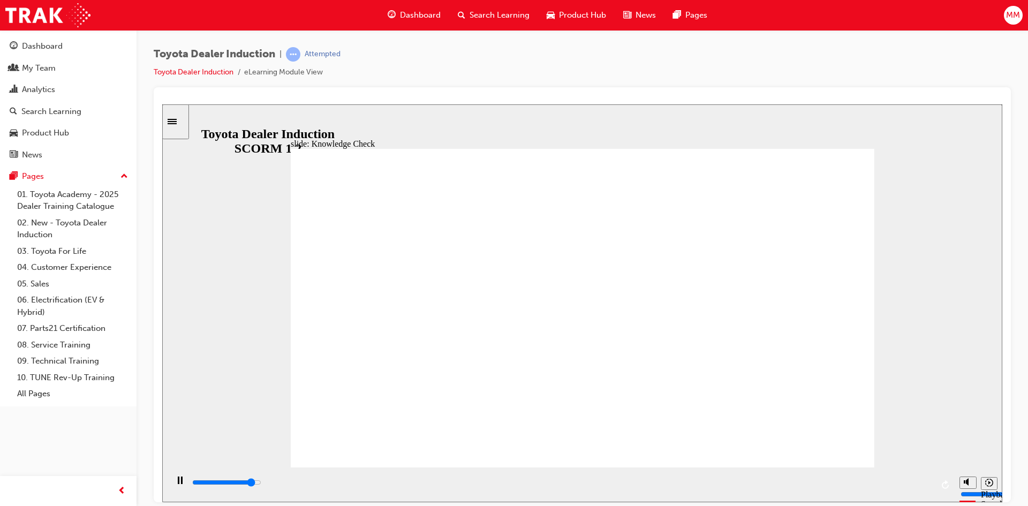
type input "toyota engage a"
type input "4600"
type input "toyota engage ap"
type input "4700"
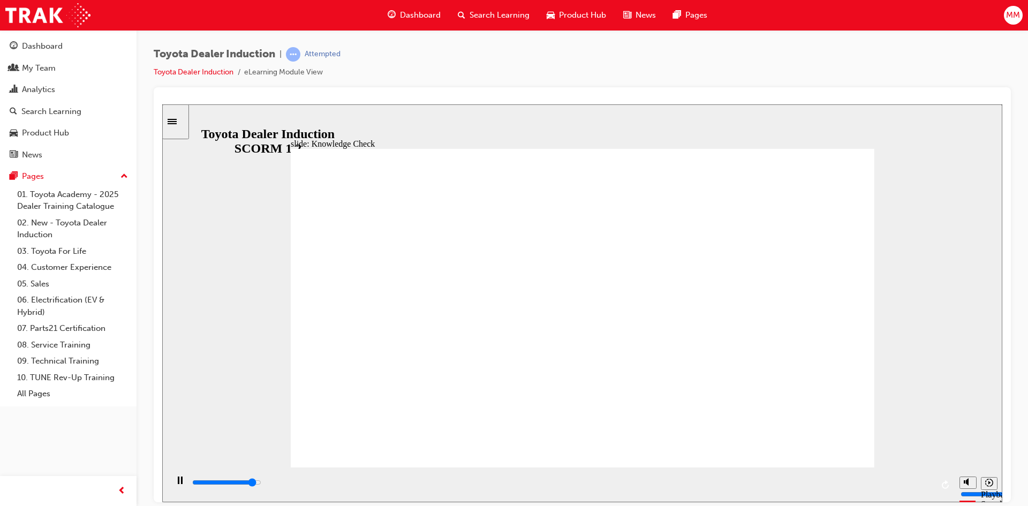
type input "toyota engage ap"
type input "5000"
type input "toyota engage ap"
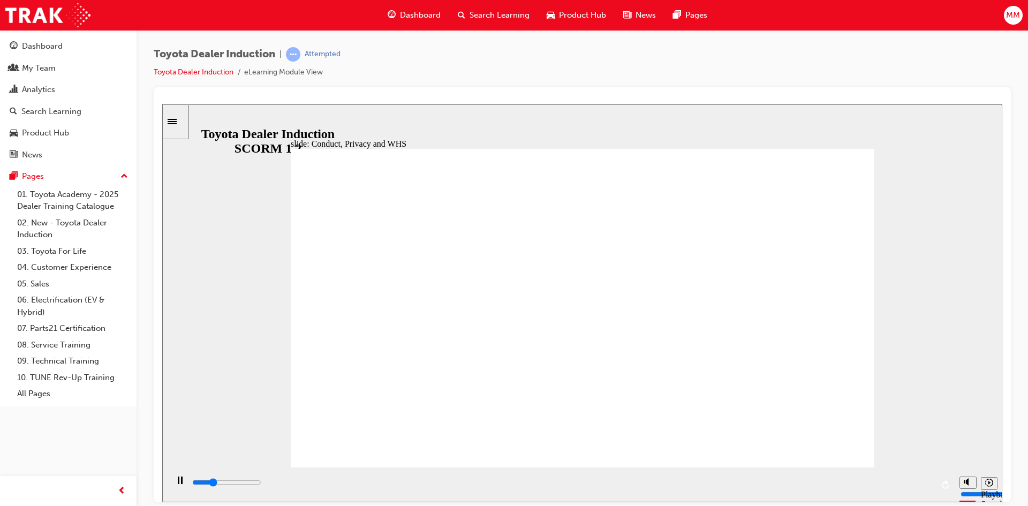
drag, startPoint x: 363, startPoint y: 441, endPoint x: 374, endPoint y: 439, distance: 11.9
type input "800"
type input "toyota engage ap"
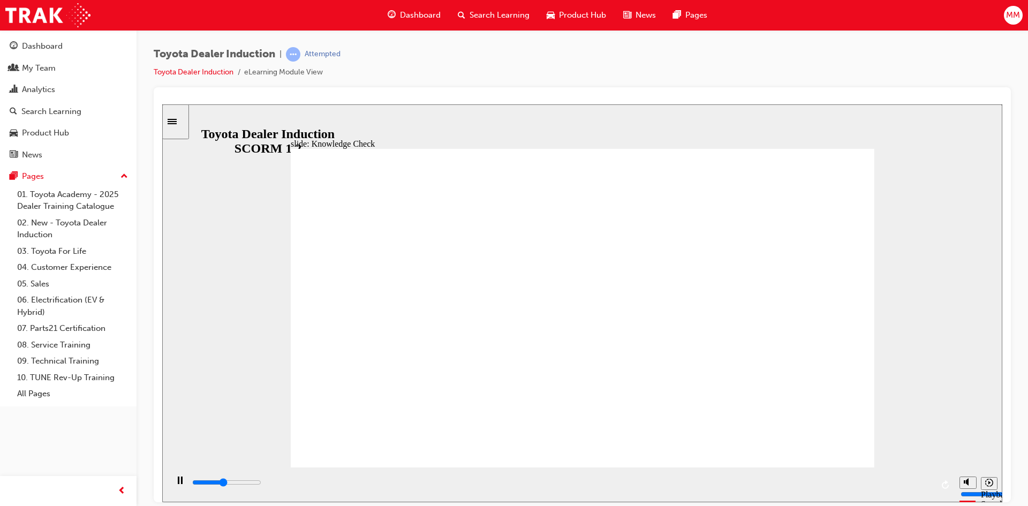
type input "2200"
type input "toyota engage app"
type input "2300"
type input "toyota engage app"
type input "2700"
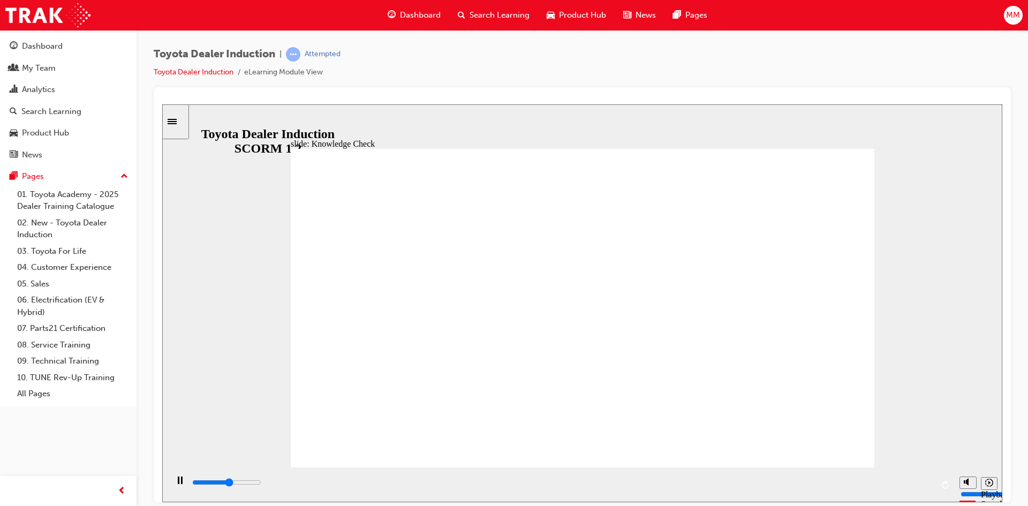
type input "toyota engage app"
type input "2900"
type input "toyota engage app"
type input "4300"
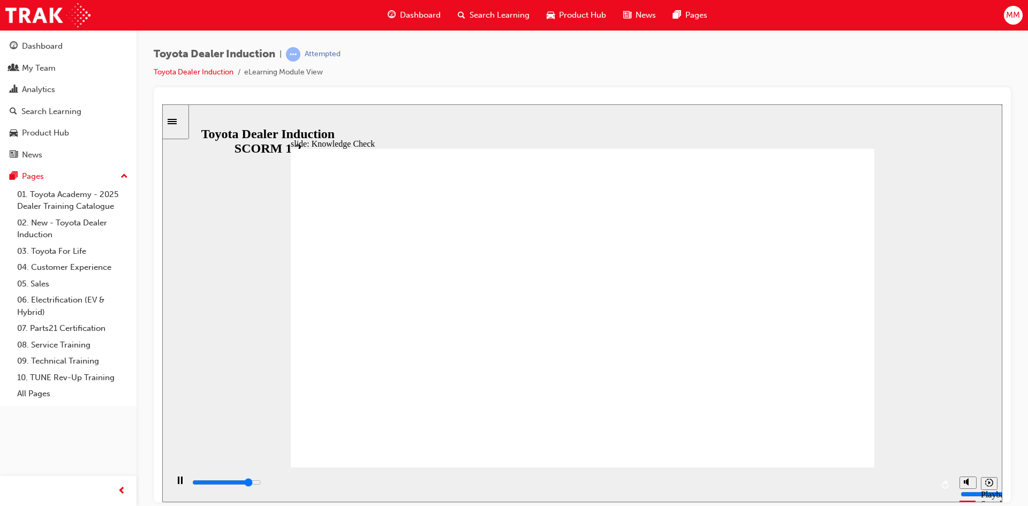
type input "toyota engage app"
click at [930, 486] on div "playback controls" at bounding box center [562, 483] width 742 height 12
click at [261, 484] on input "slide progress" at bounding box center [226, 482] width 69 height 9
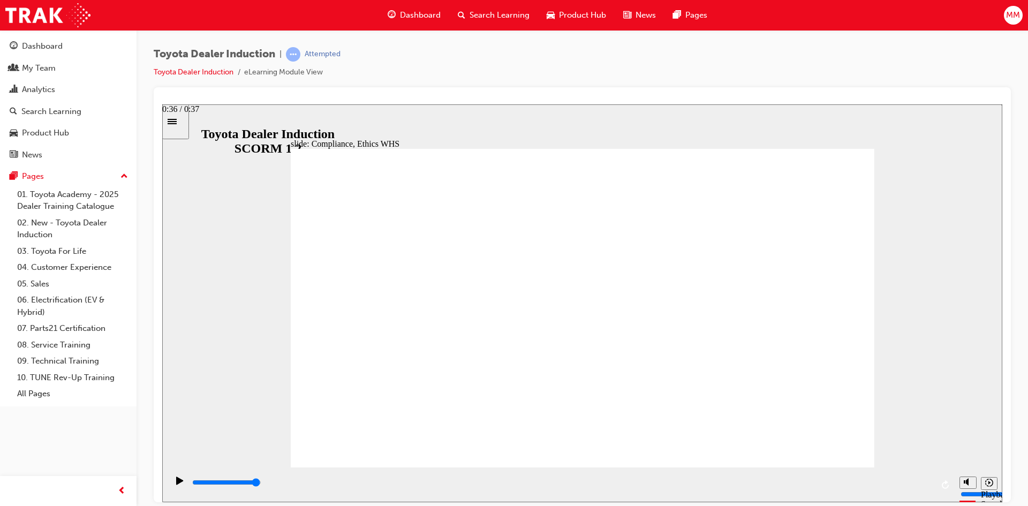
click at [261, 484] on input "slide progress" at bounding box center [226, 482] width 69 height 9
click at [920, 482] on div "playback controls" at bounding box center [562, 483] width 742 height 12
type input "8400"
checkbox input "true"
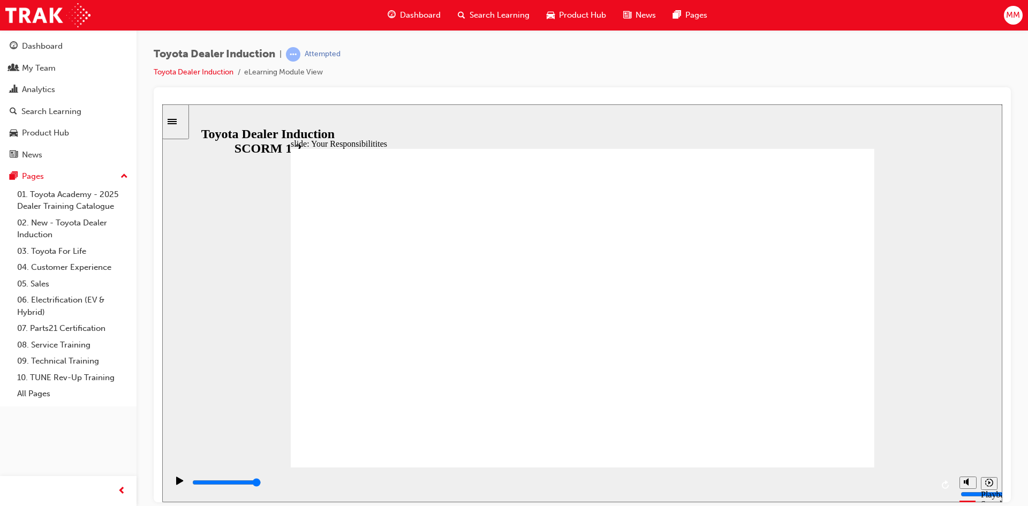
checkbox input "true"
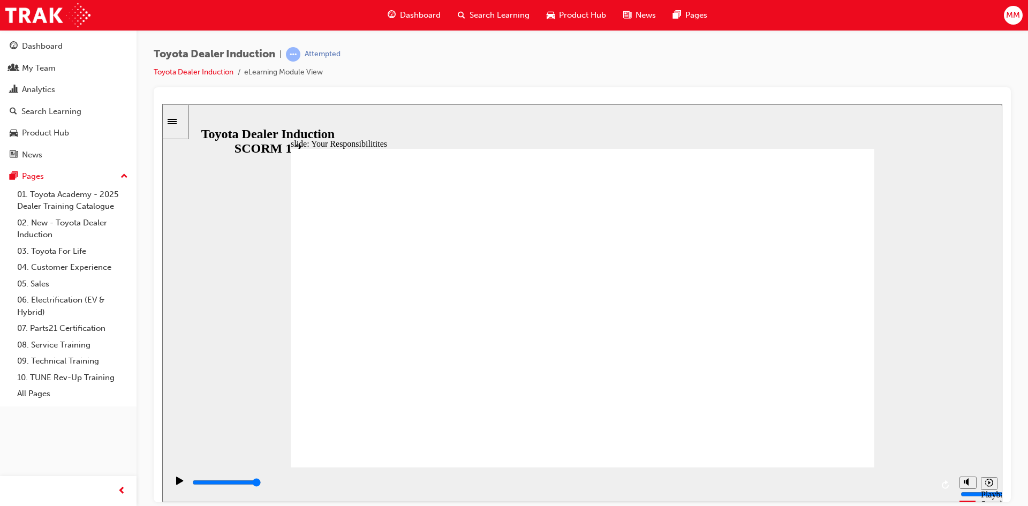
drag, startPoint x: 347, startPoint y: 353, endPoint x: 344, endPoint y: 368, distance: 15.7
checkbox input "true"
click at [926, 485] on div "playback controls" at bounding box center [562, 483] width 742 height 12
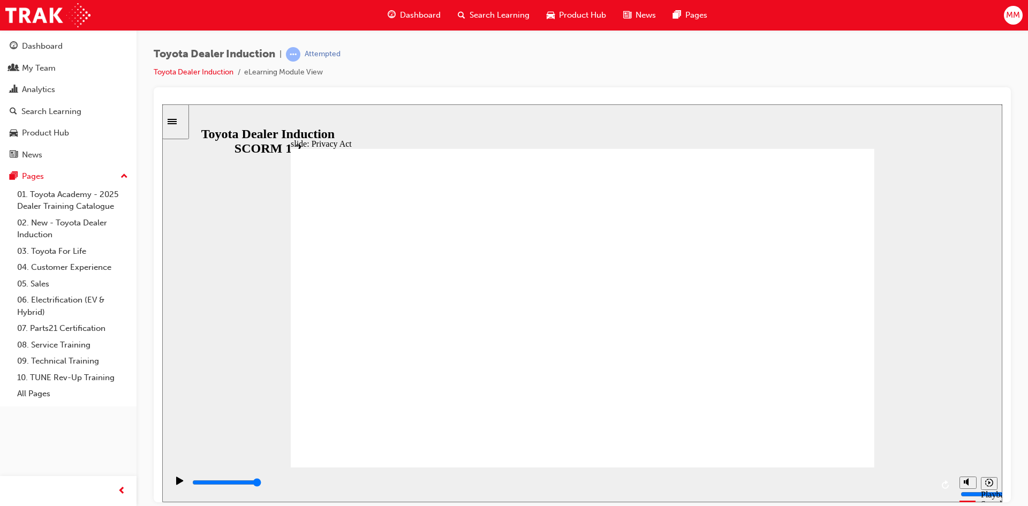
drag, startPoint x: 587, startPoint y: 239, endPoint x: 583, endPoint y: 264, distance: 24.4
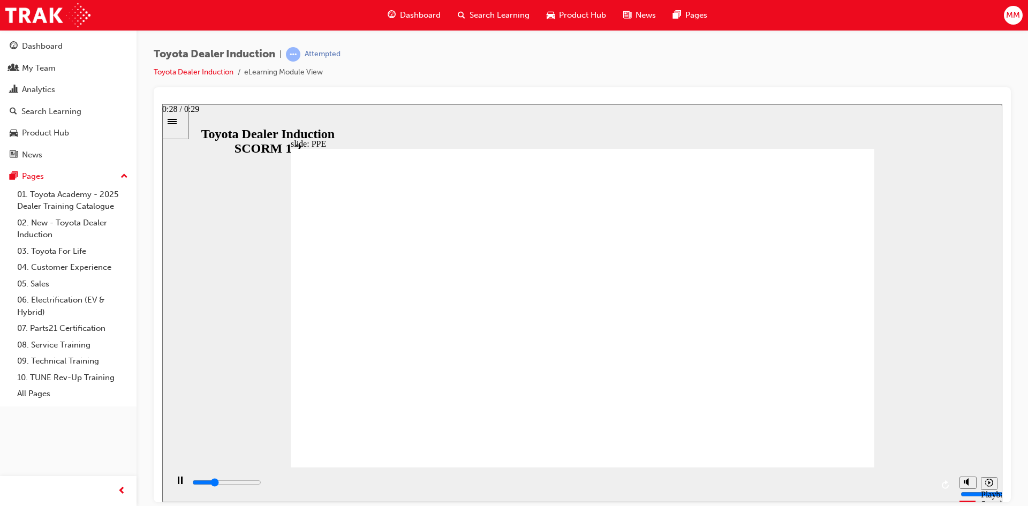
click at [922, 486] on div "playback controls" at bounding box center [562, 483] width 742 height 12
click at [922, 477] on div "playback controls" at bounding box center [562, 485] width 742 height 16
click at [911, 485] on div "playback controls" at bounding box center [562, 483] width 742 height 12
click at [922, 486] on div "playback controls" at bounding box center [562, 483] width 742 height 12
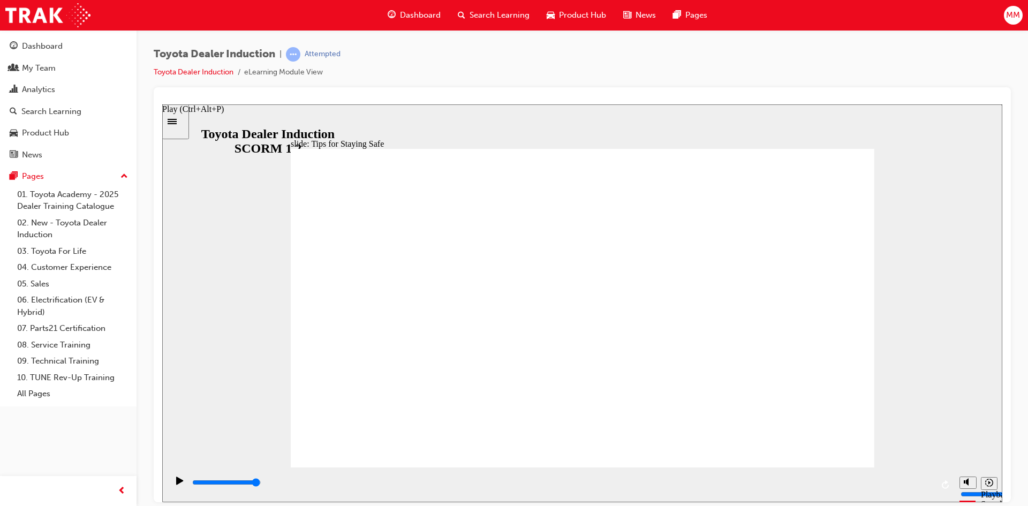
click at [176, 485] on icon "Play (Ctrl+Alt+P)" at bounding box center [179, 480] width 7 height 9
type input "11700"
